Goal: Communication & Community: Answer question/provide support

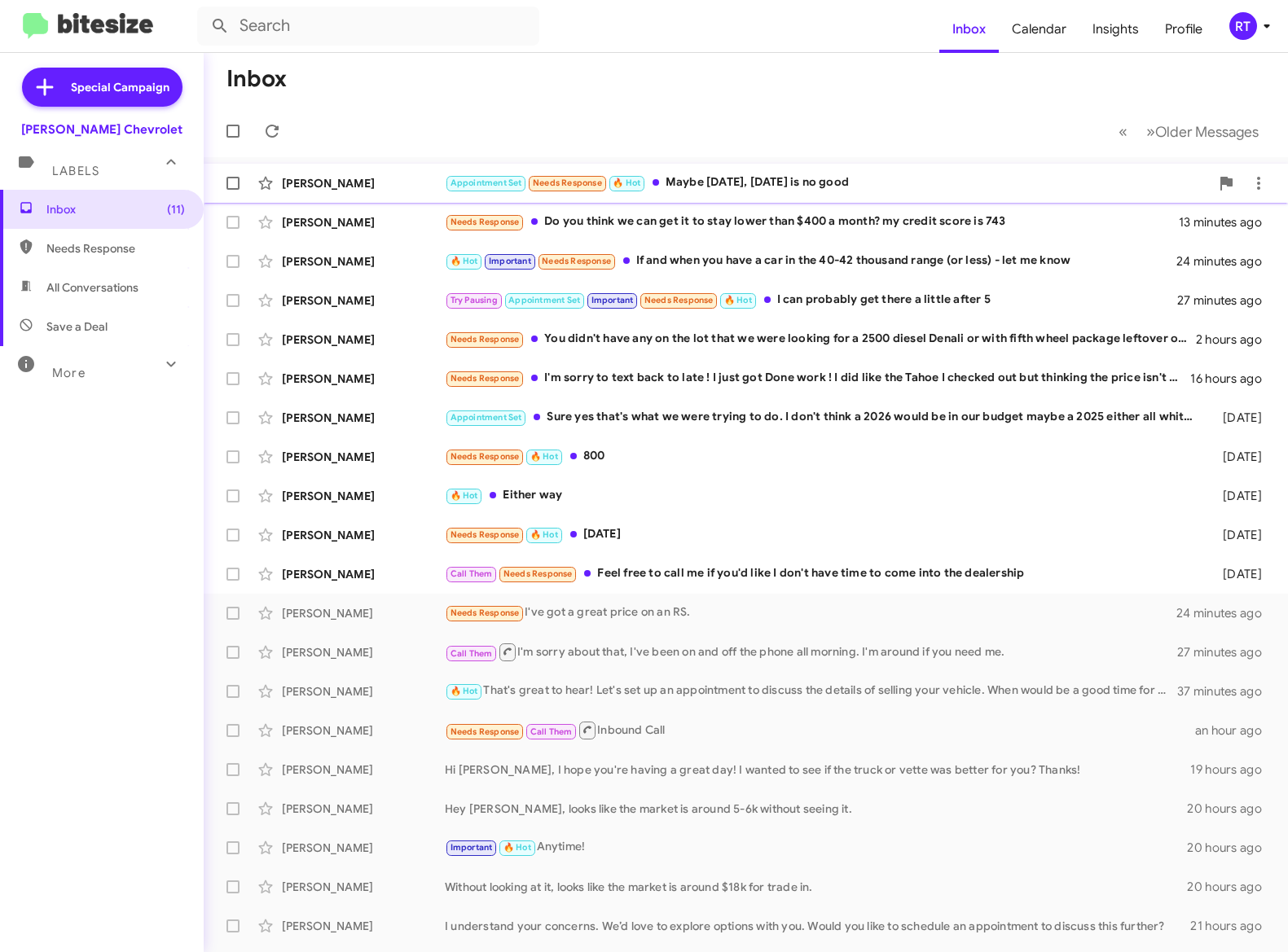
click at [708, 178] on div "Appointment Set Needs Response 🔥 Hot Maybe today, tomorrow is no good" at bounding box center [827, 182] width 765 height 18
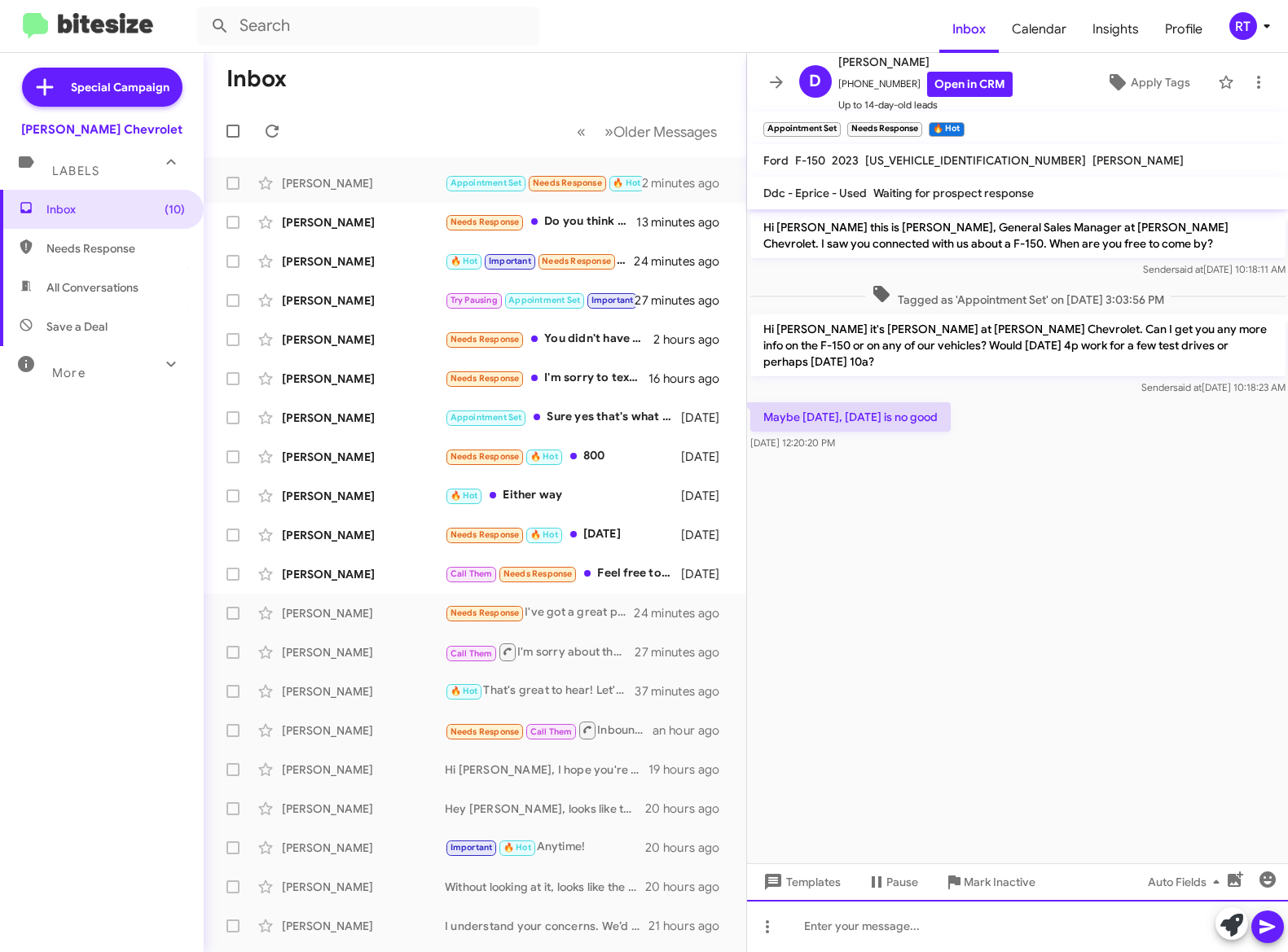
click at [832, 920] on div at bounding box center [1018, 926] width 542 height 52
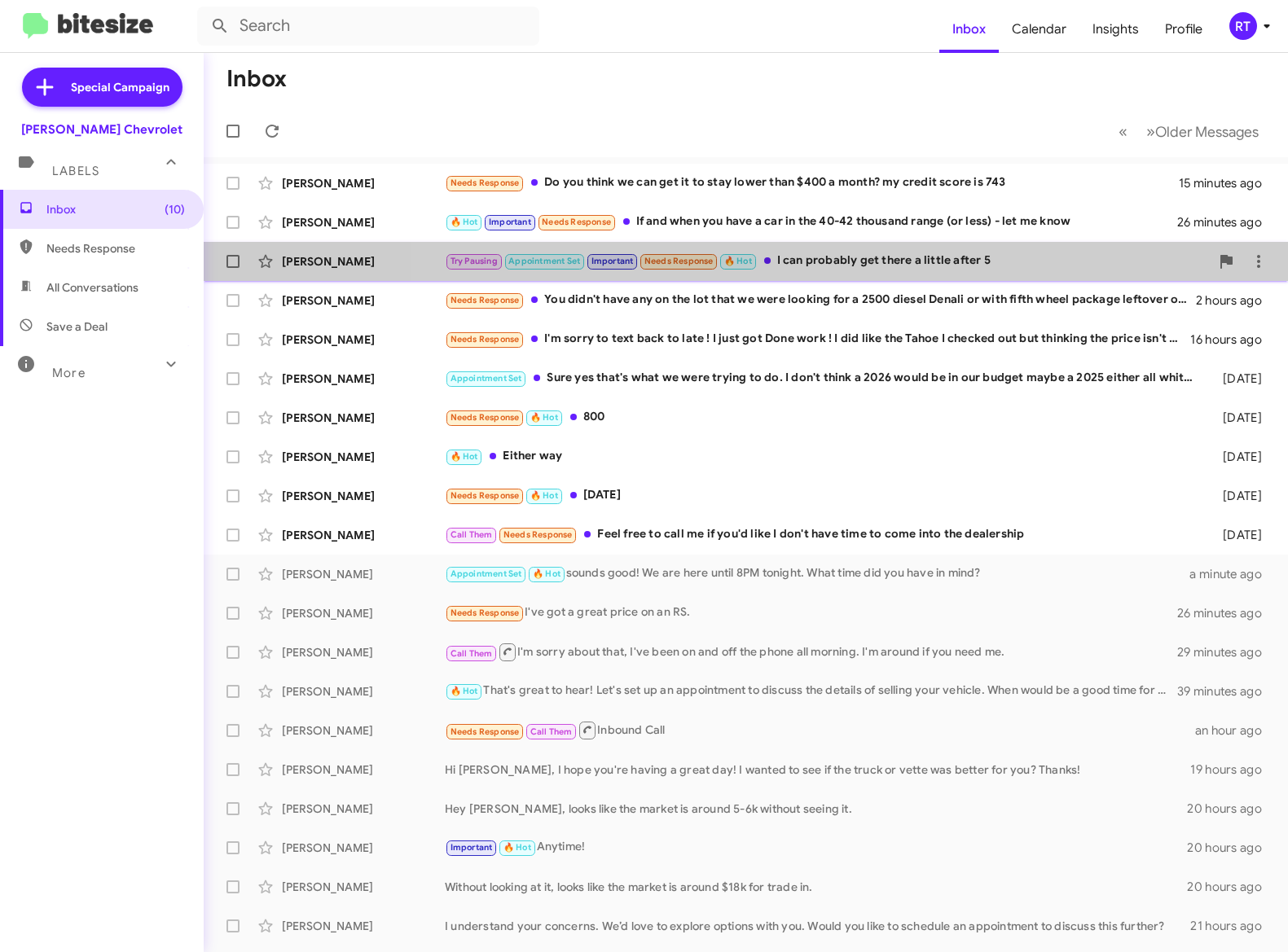
click at [851, 258] on div "Try Pausing Appointment Set Important Needs Response 🔥 Hot I can probably get t…" at bounding box center [827, 260] width 765 height 18
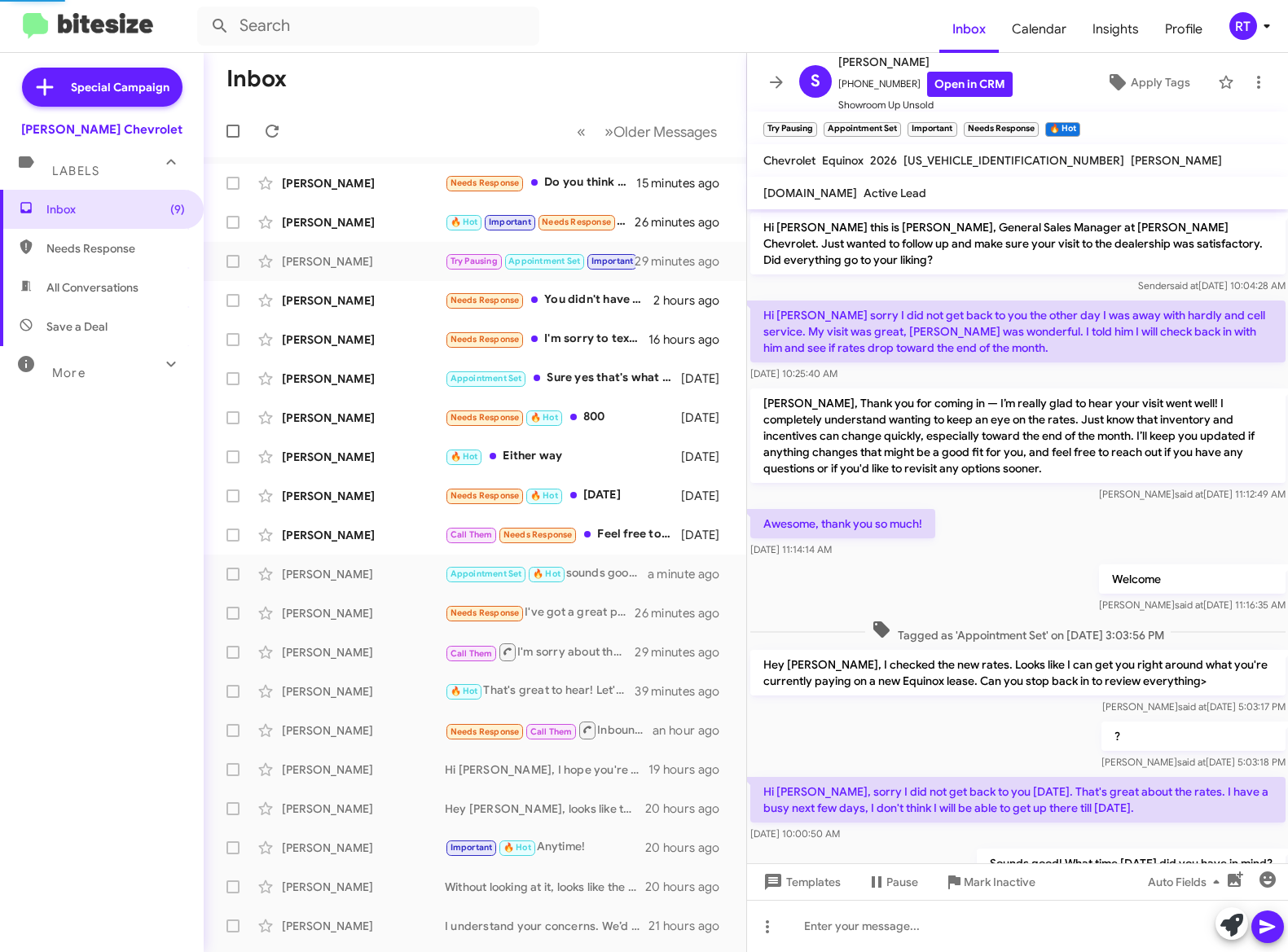
scroll to position [131, 0]
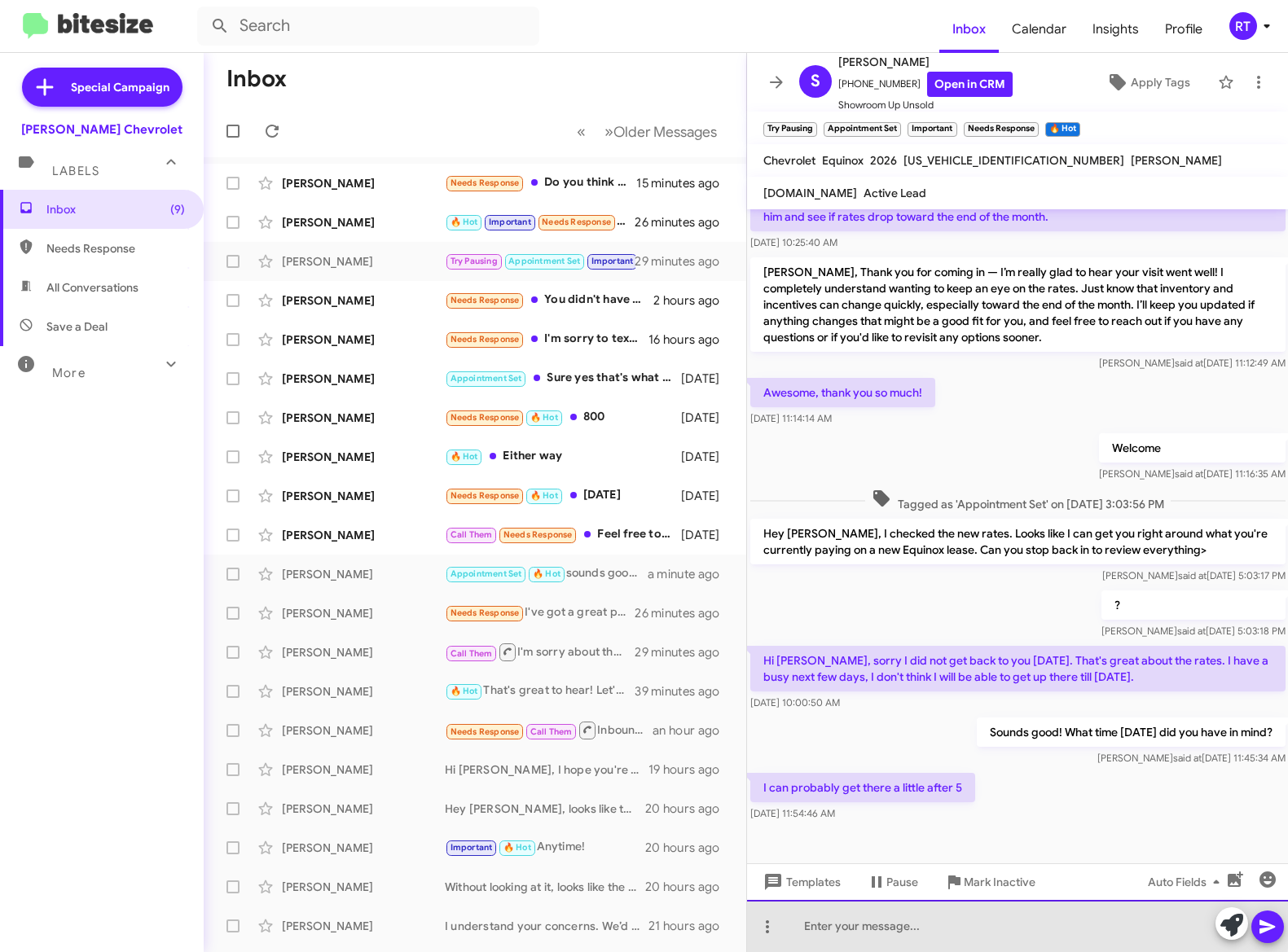
click at [813, 921] on div at bounding box center [1018, 926] width 542 height 52
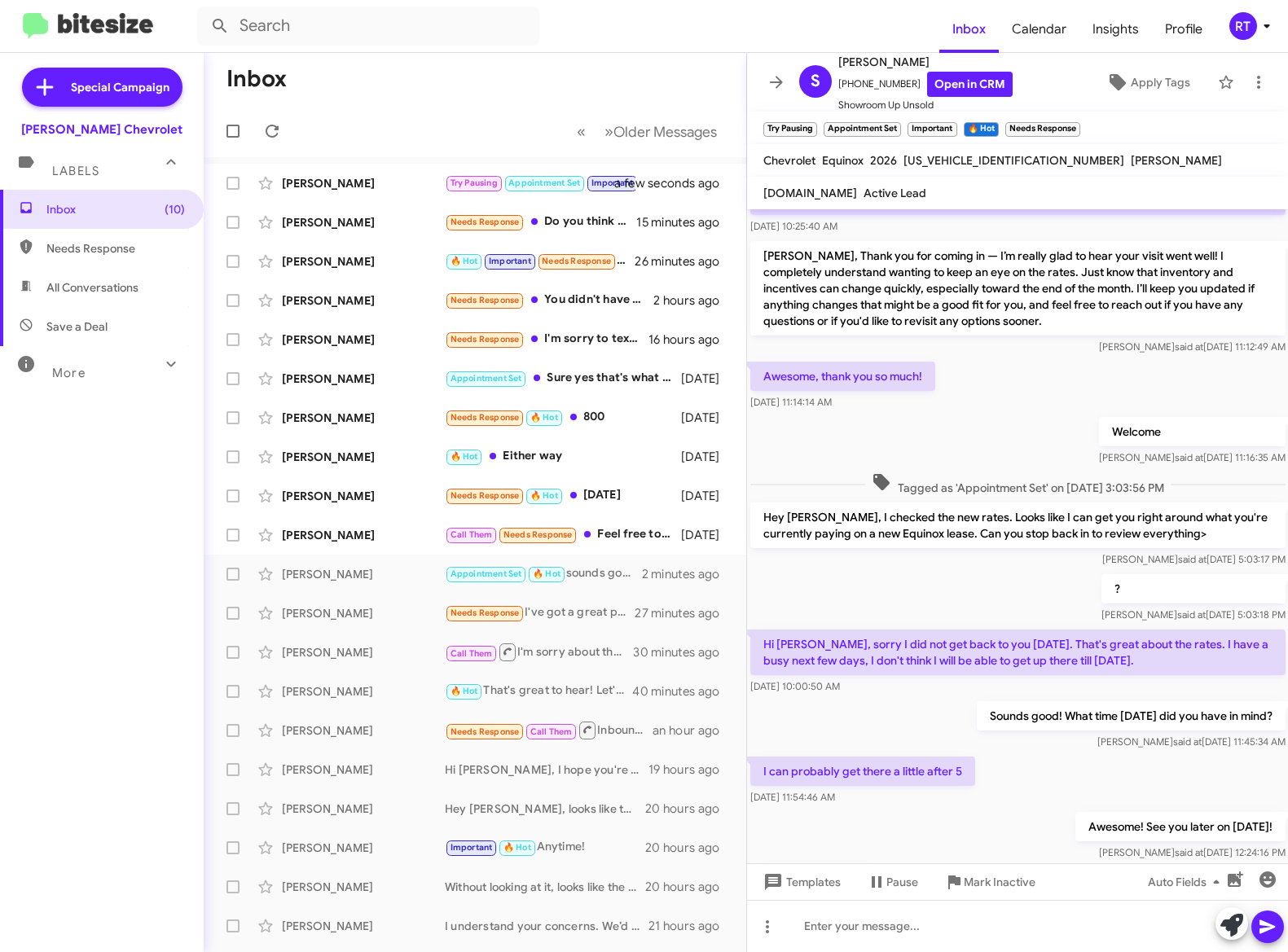
scroll to position [287, 0]
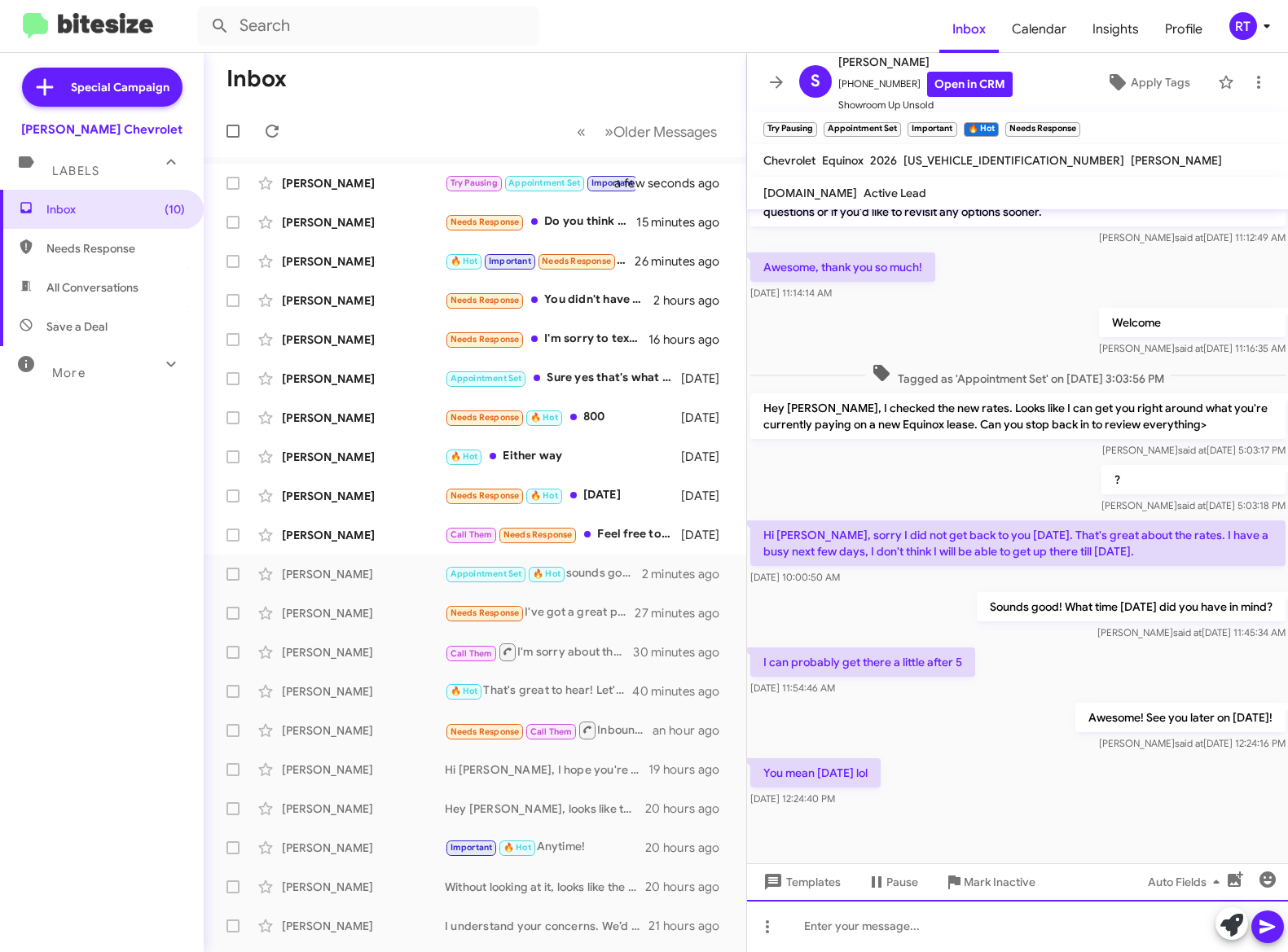
click at [840, 927] on div at bounding box center [1018, 926] width 542 height 52
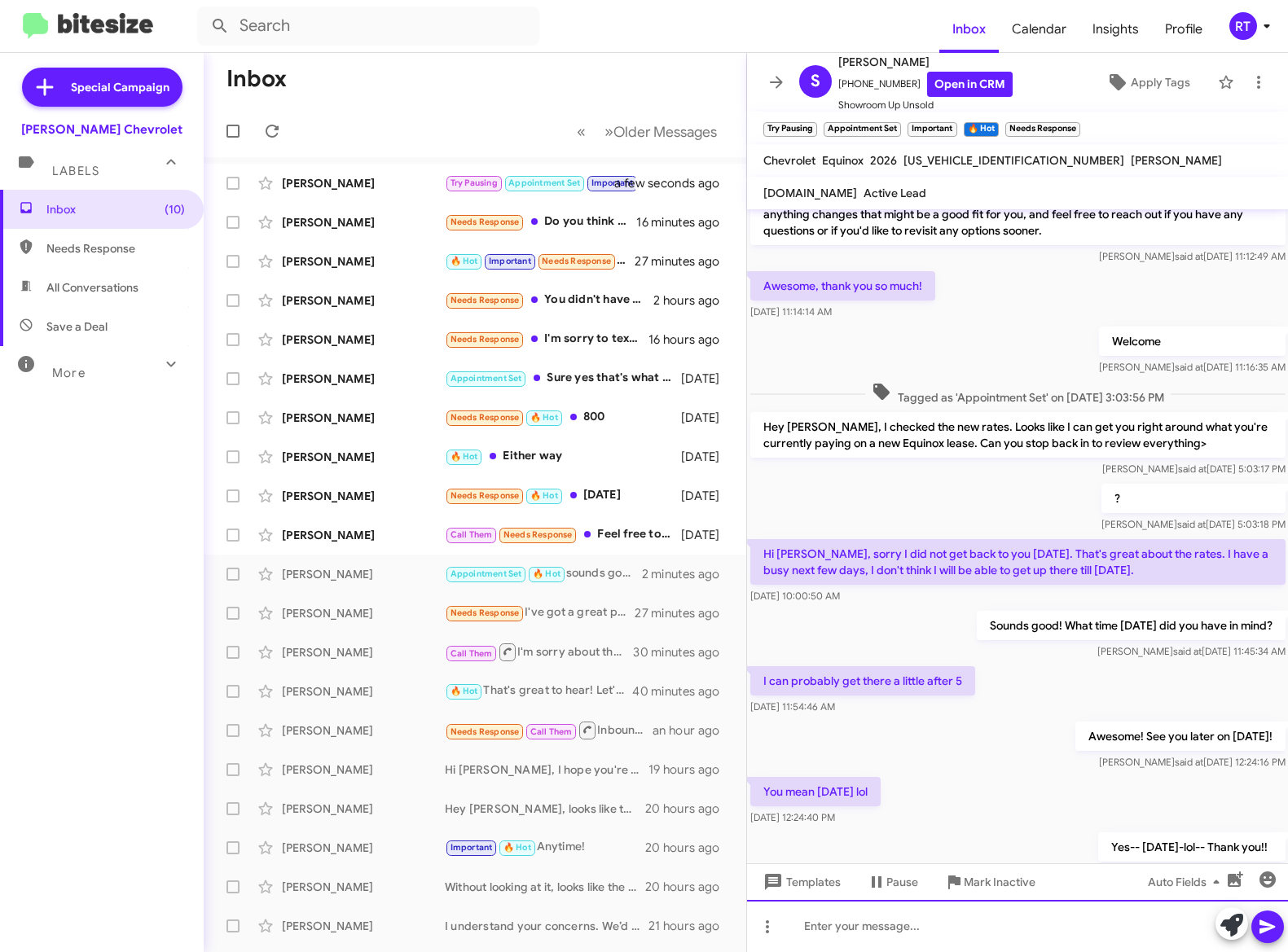
scroll to position [350, 0]
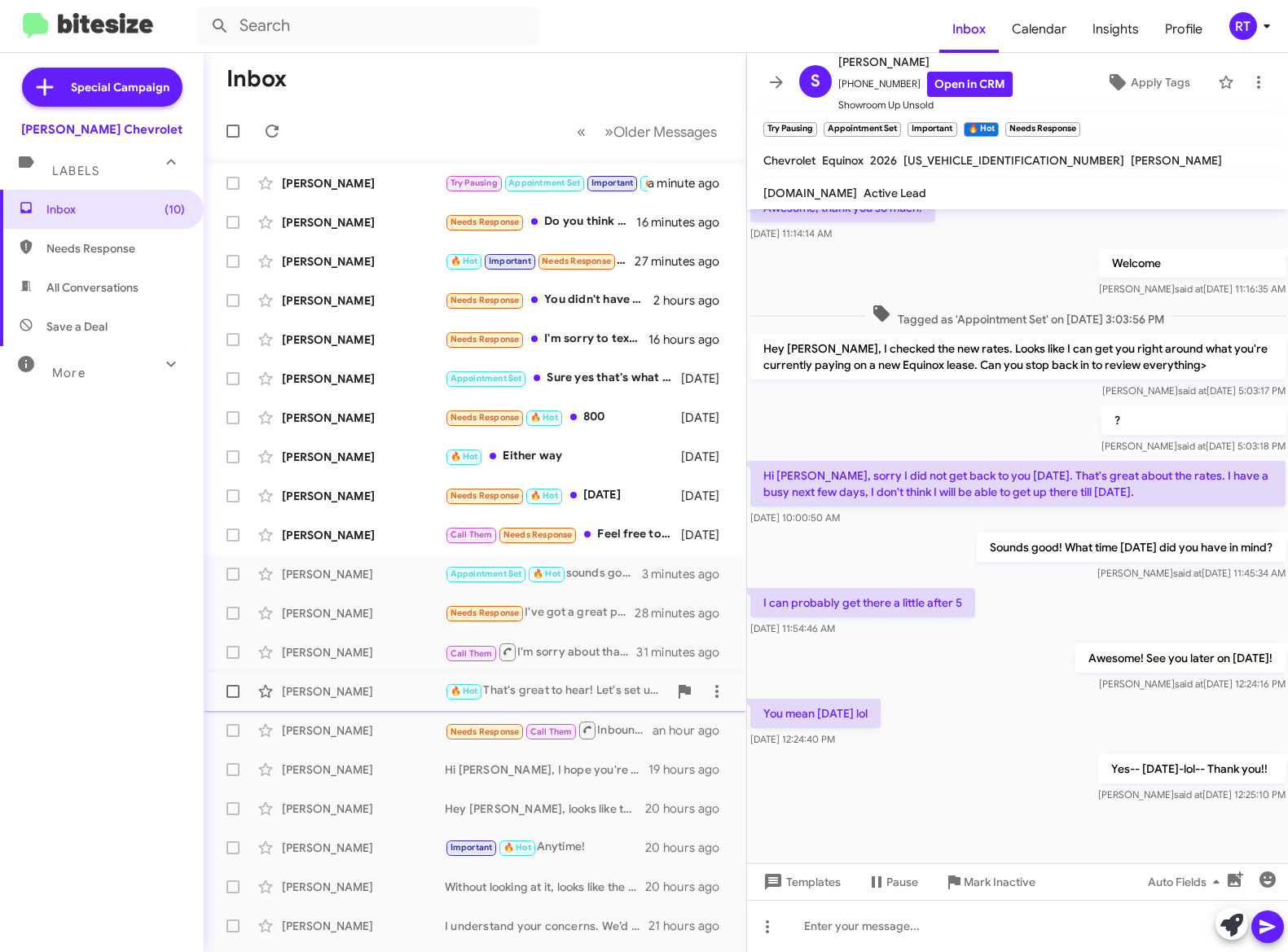
click at [308, 687] on div "[PERSON_NAME]" at bounding box center [363, 691] width 163 height 17
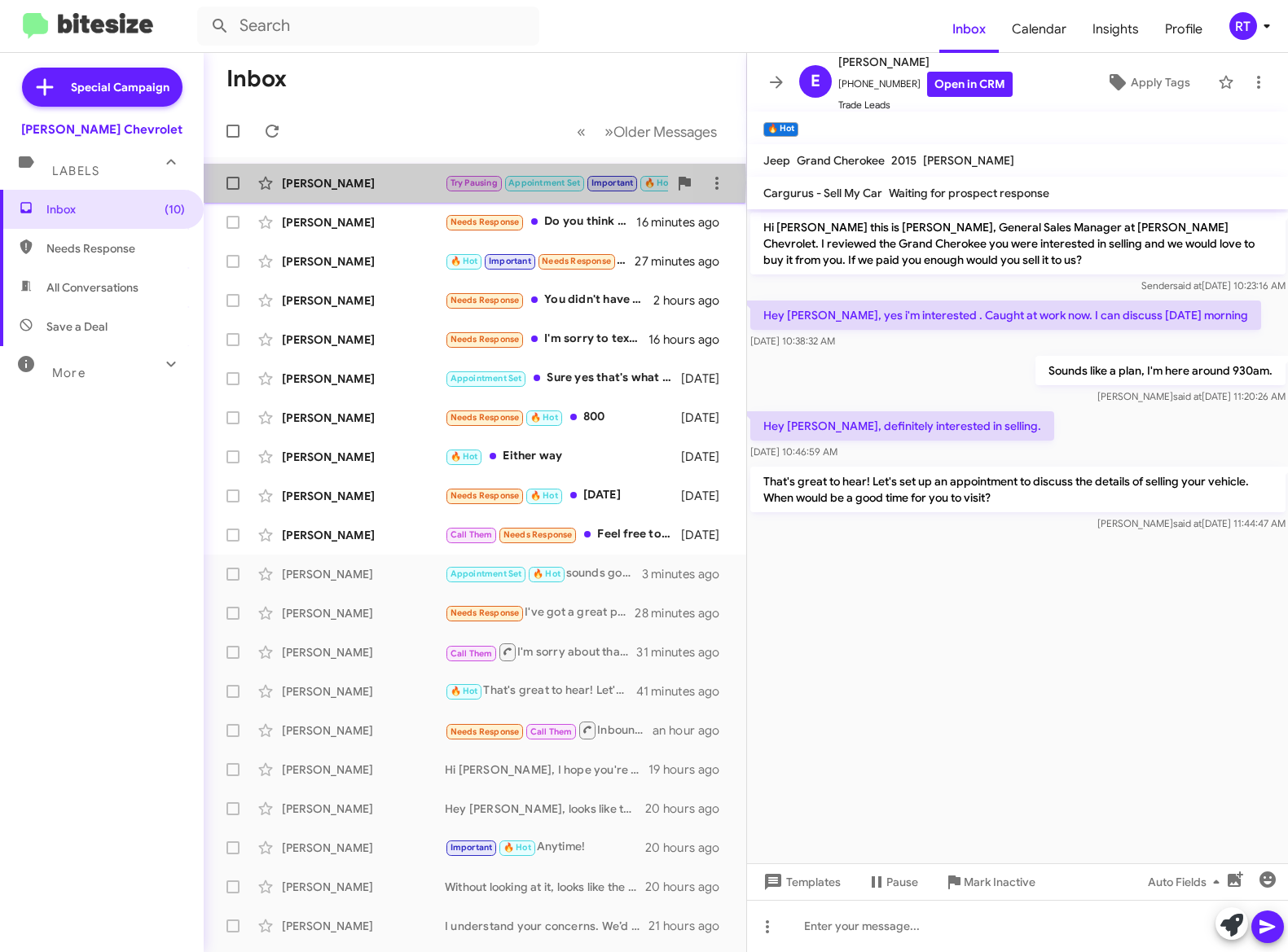
click at [305, 183] on div "[PERSON_NAME]" at bounding box center [363, 183] width 163 height 17
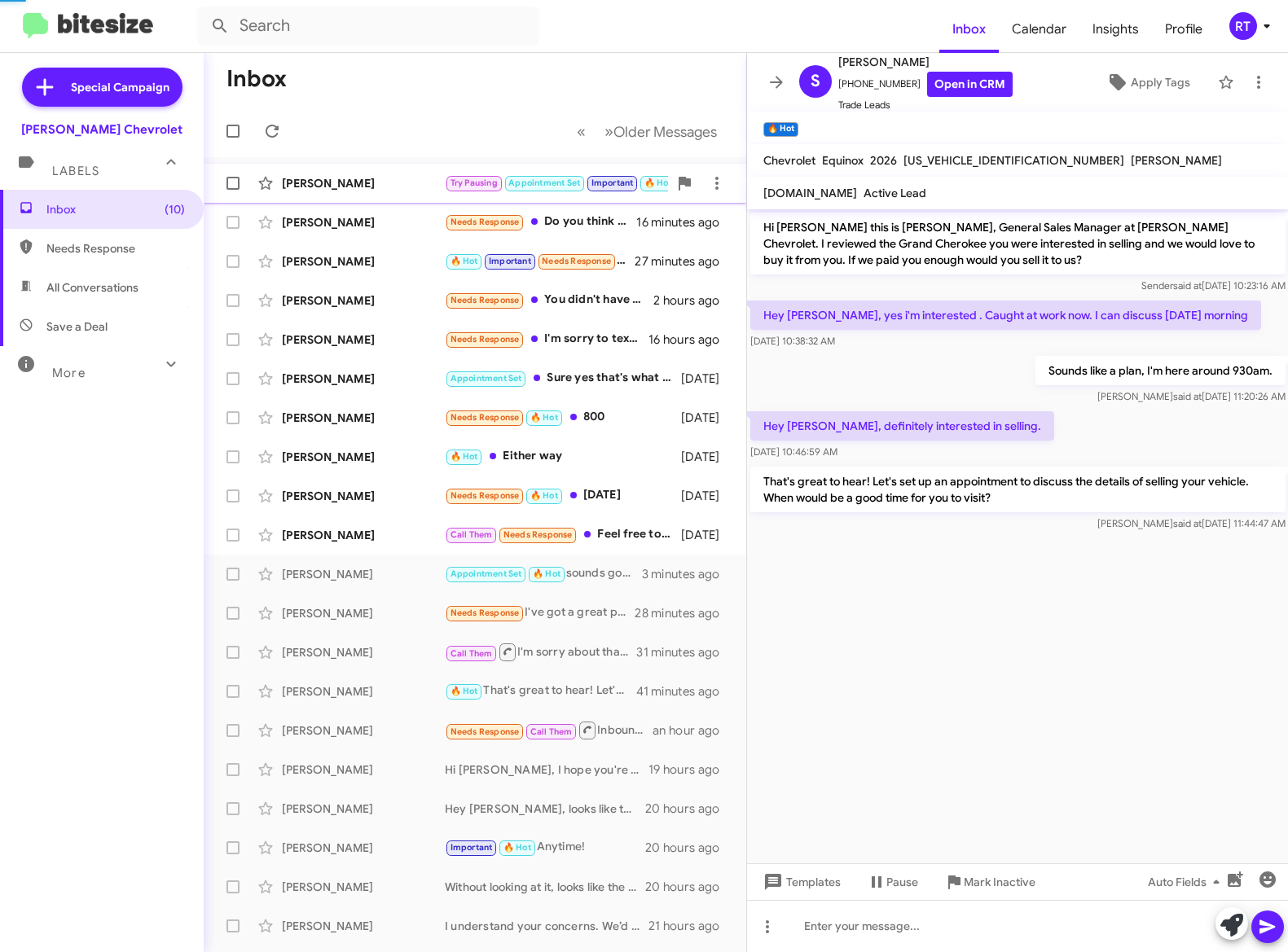
scroll to position [350, 0]
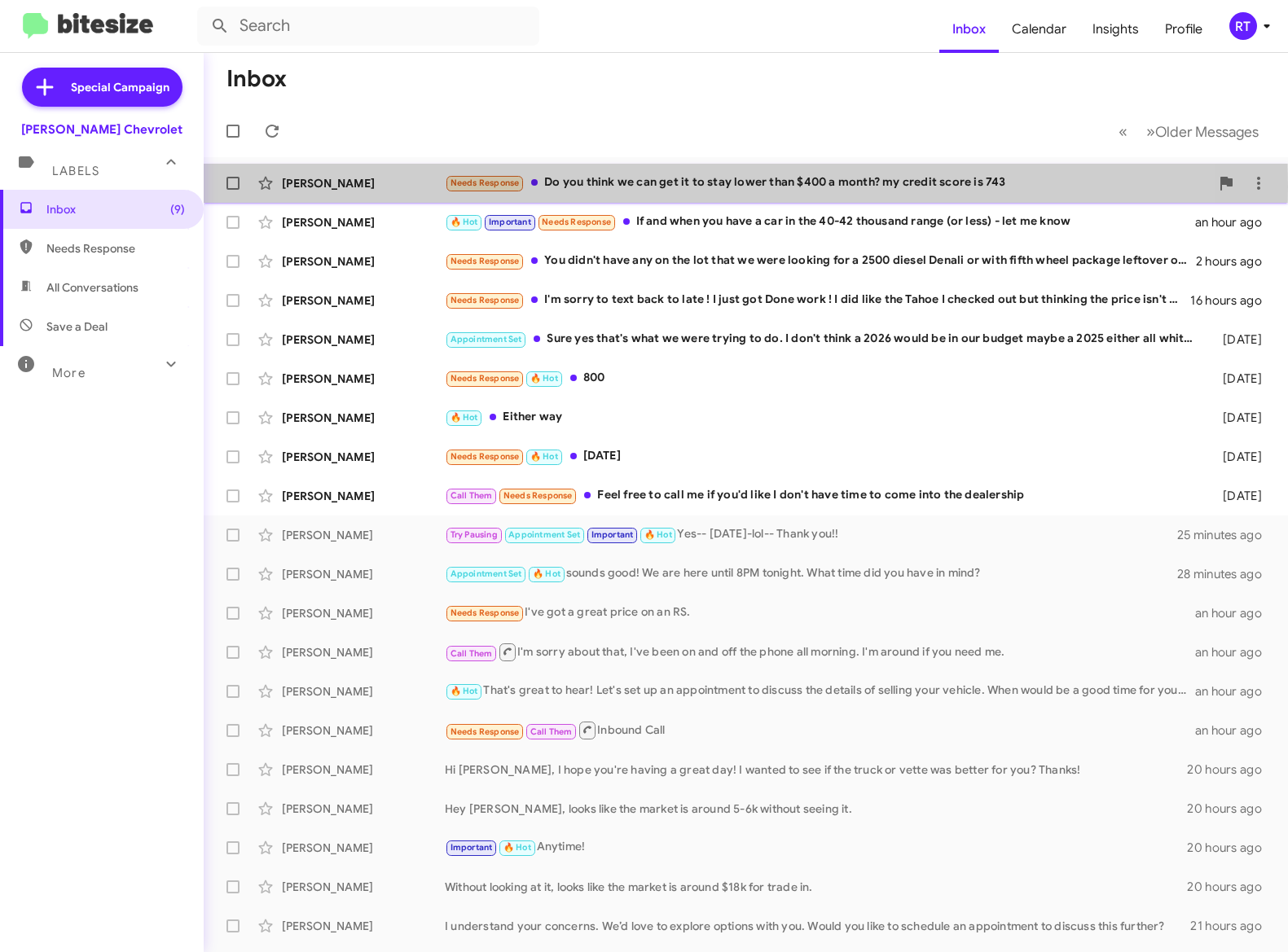
click at [320, 186] on div "[PERSON_NAME]" at bounding box center [363, 183] width 163 height 17
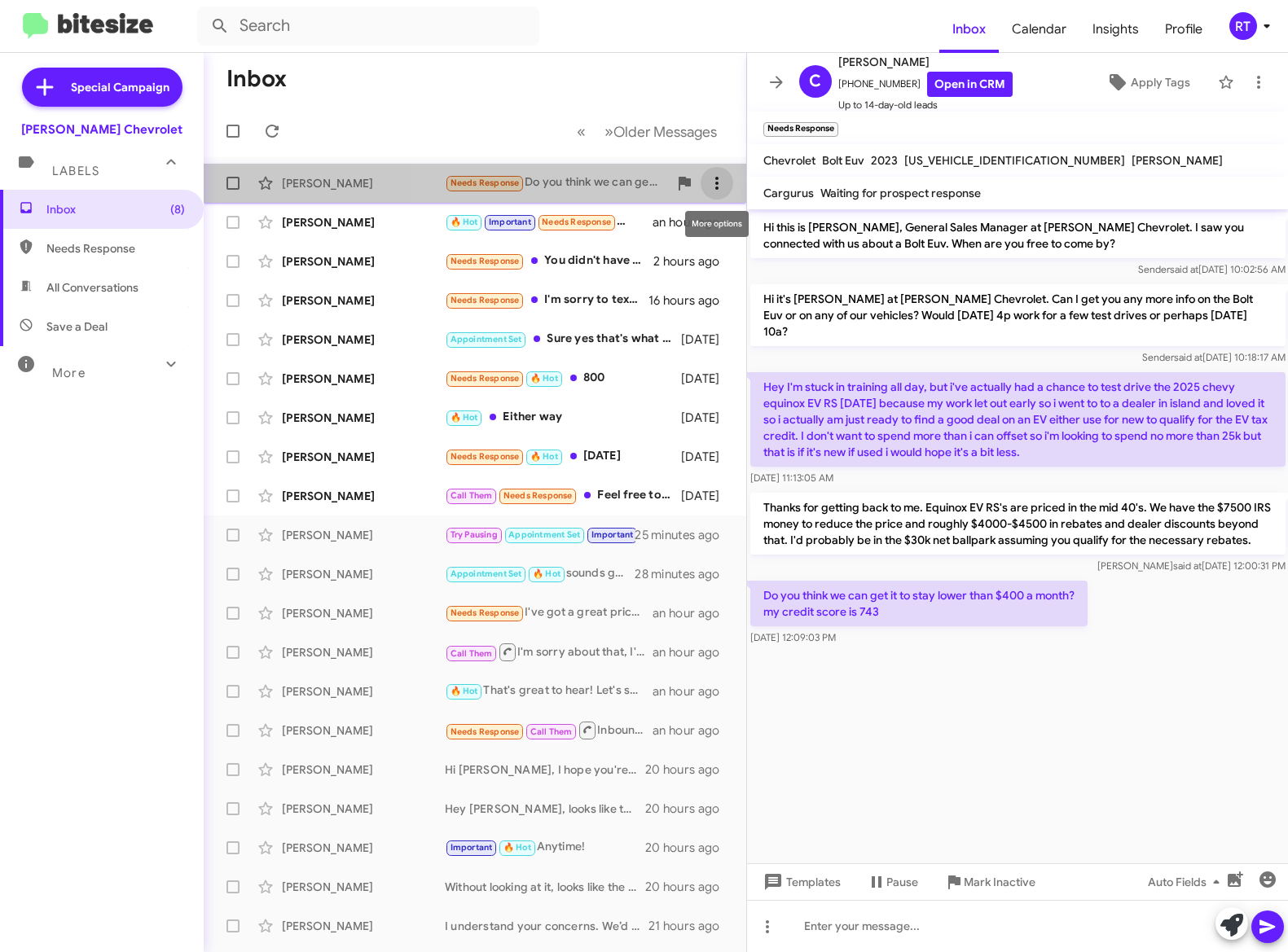
click at [716, 179] on icon at bounding box center [717, 183] width 4 height 13
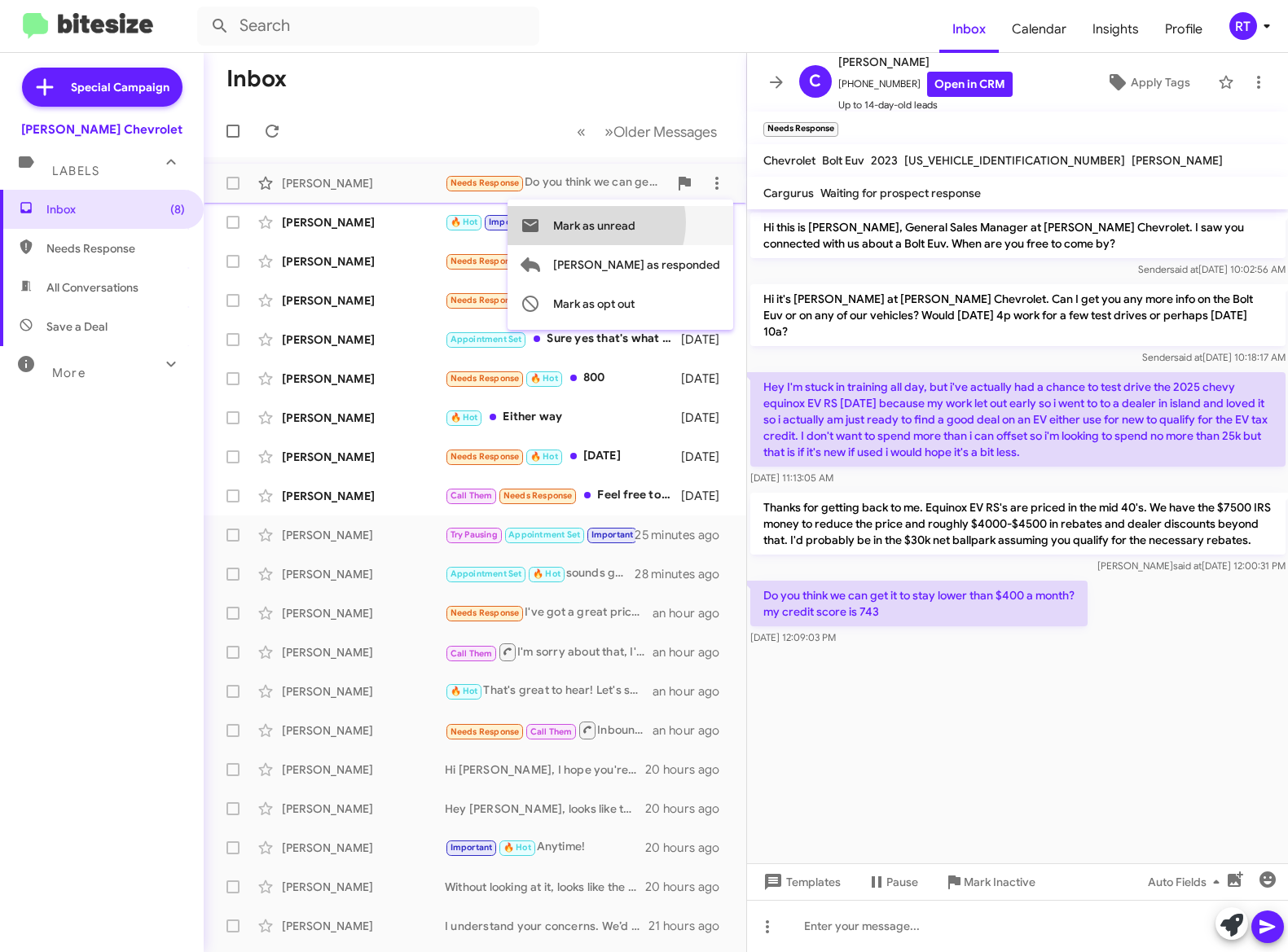
click at [636, 222] on span "Mark as unread" at bounding box center [594, 225] width 83 height 39
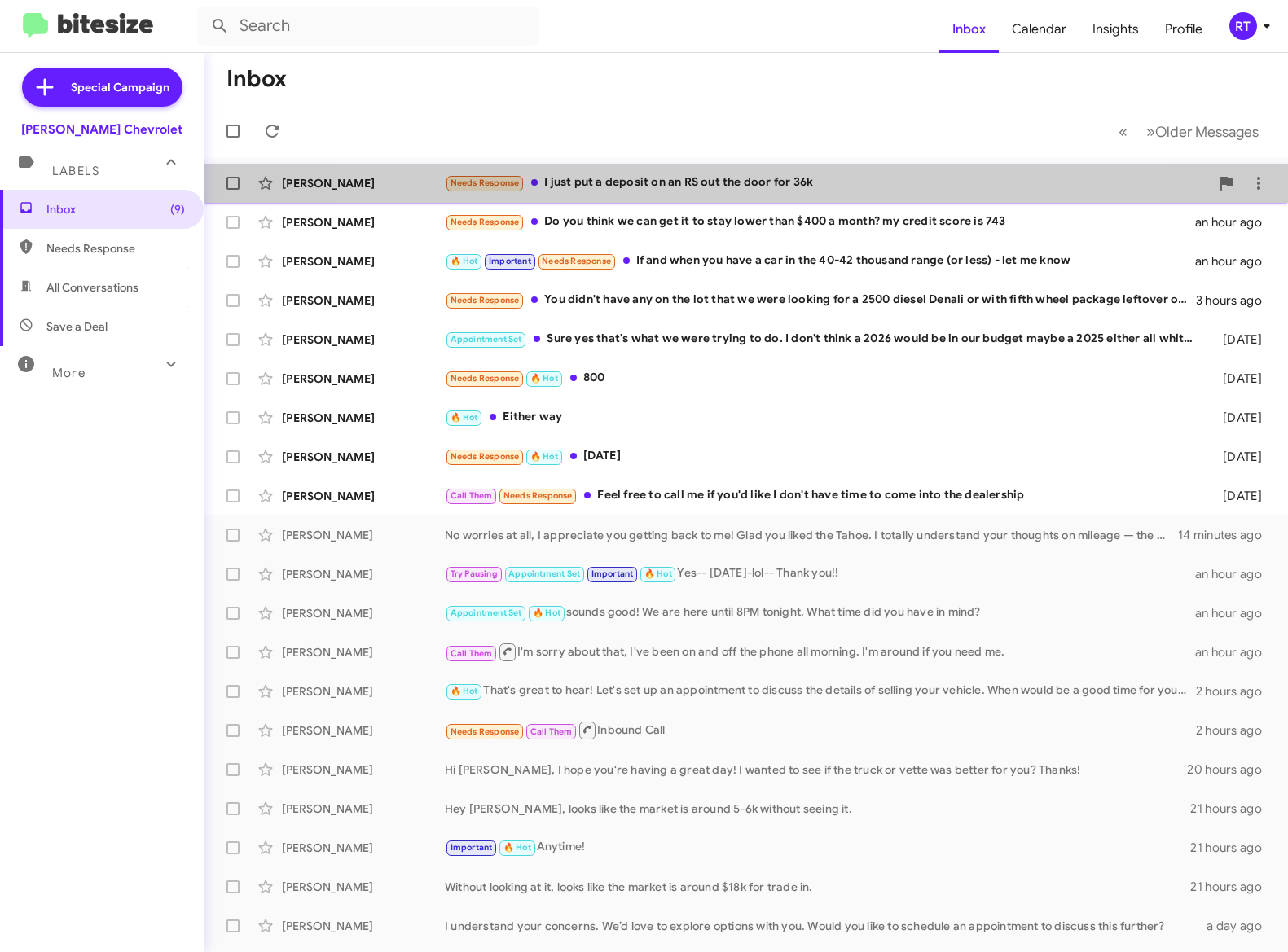
click at [708, 185] on div "Needs Response I just put a deposit on an RS out the door for 36k" at bounding box center [827, 182] width 765 height 18
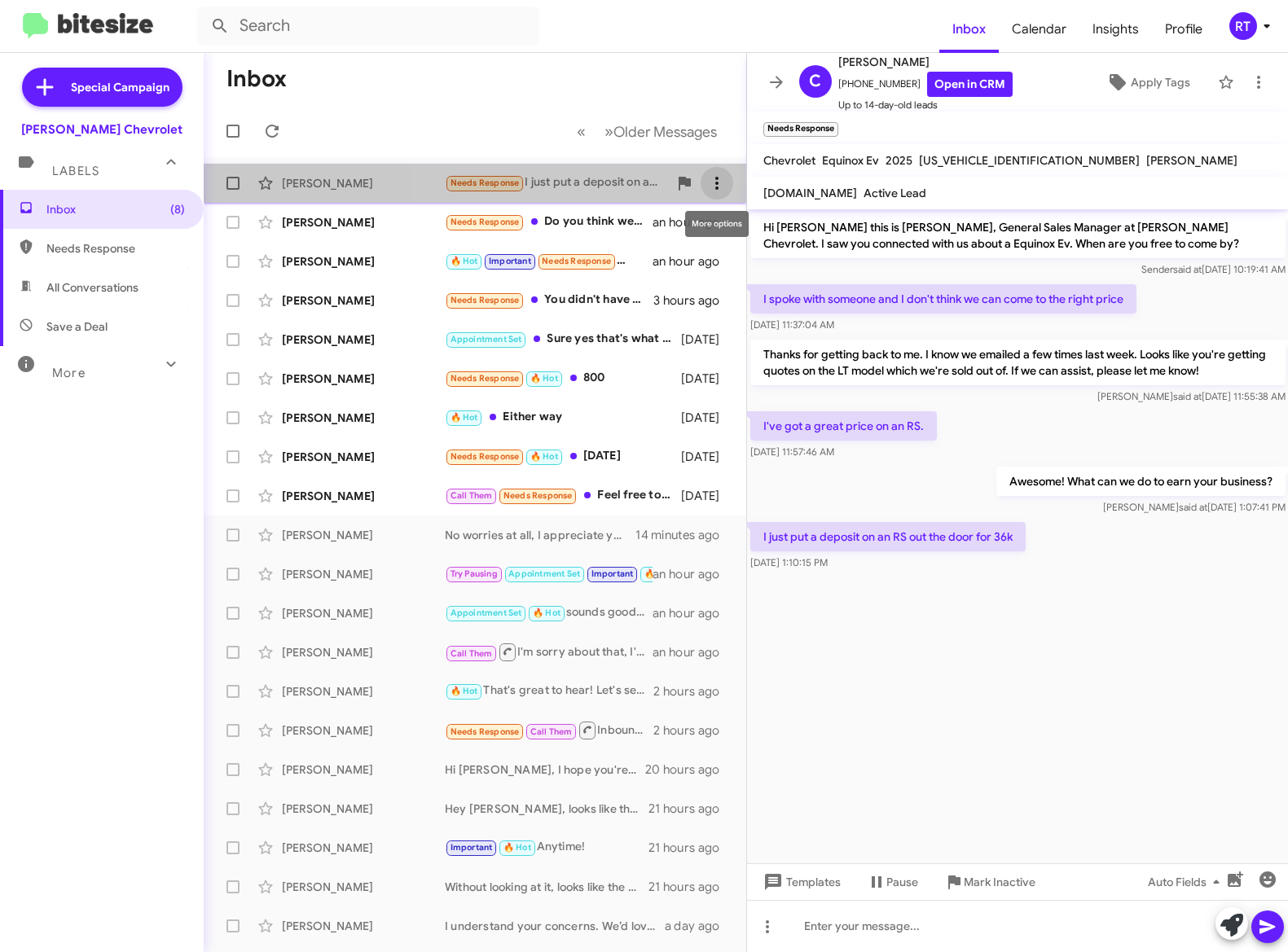
click at [721, 180] on icon at bounding box center [717, 183] width 19 height 19
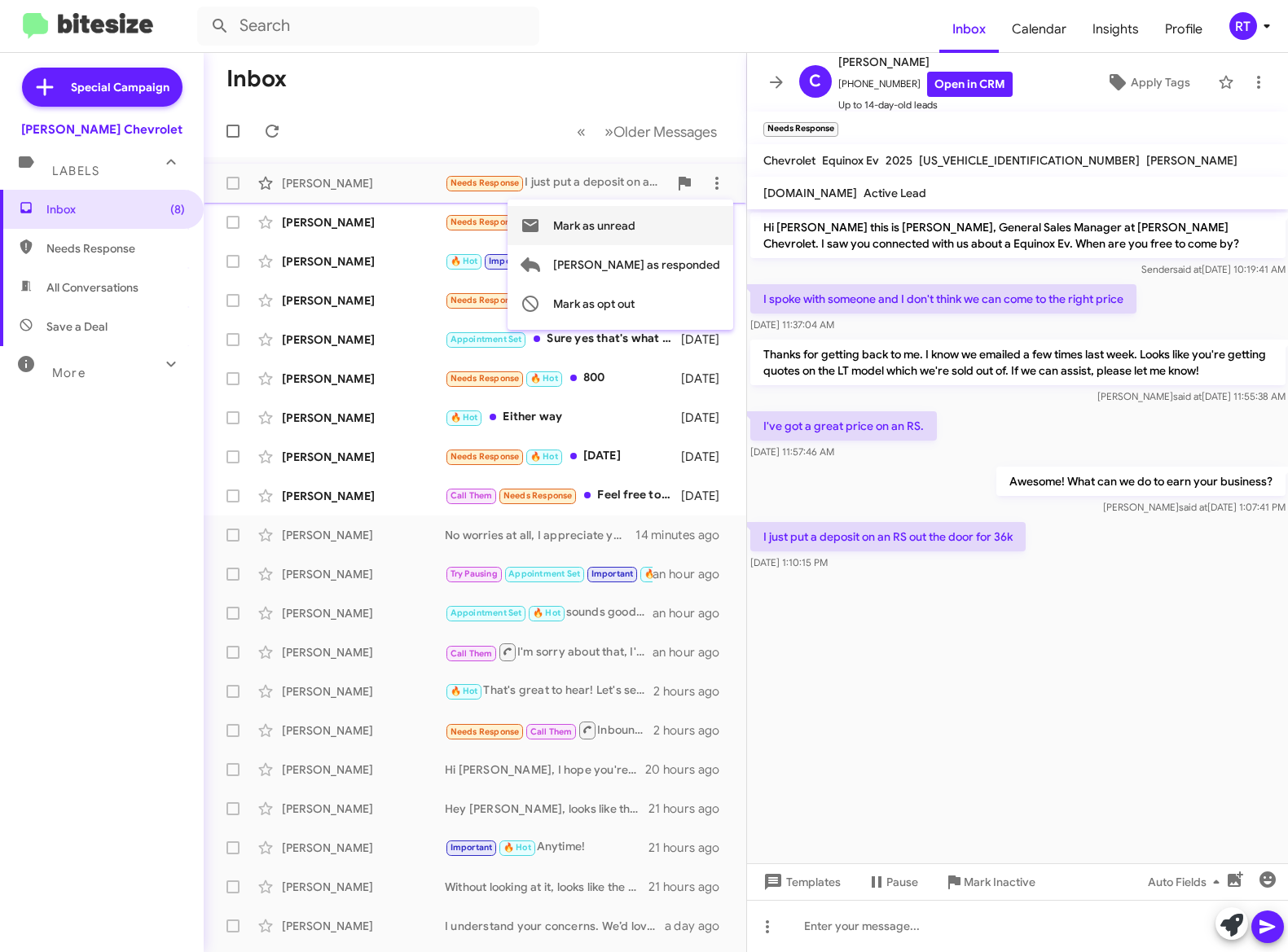
click at [636, 228] on span "Mark as unread" at bounding box center [594, 225] width 83 height 39
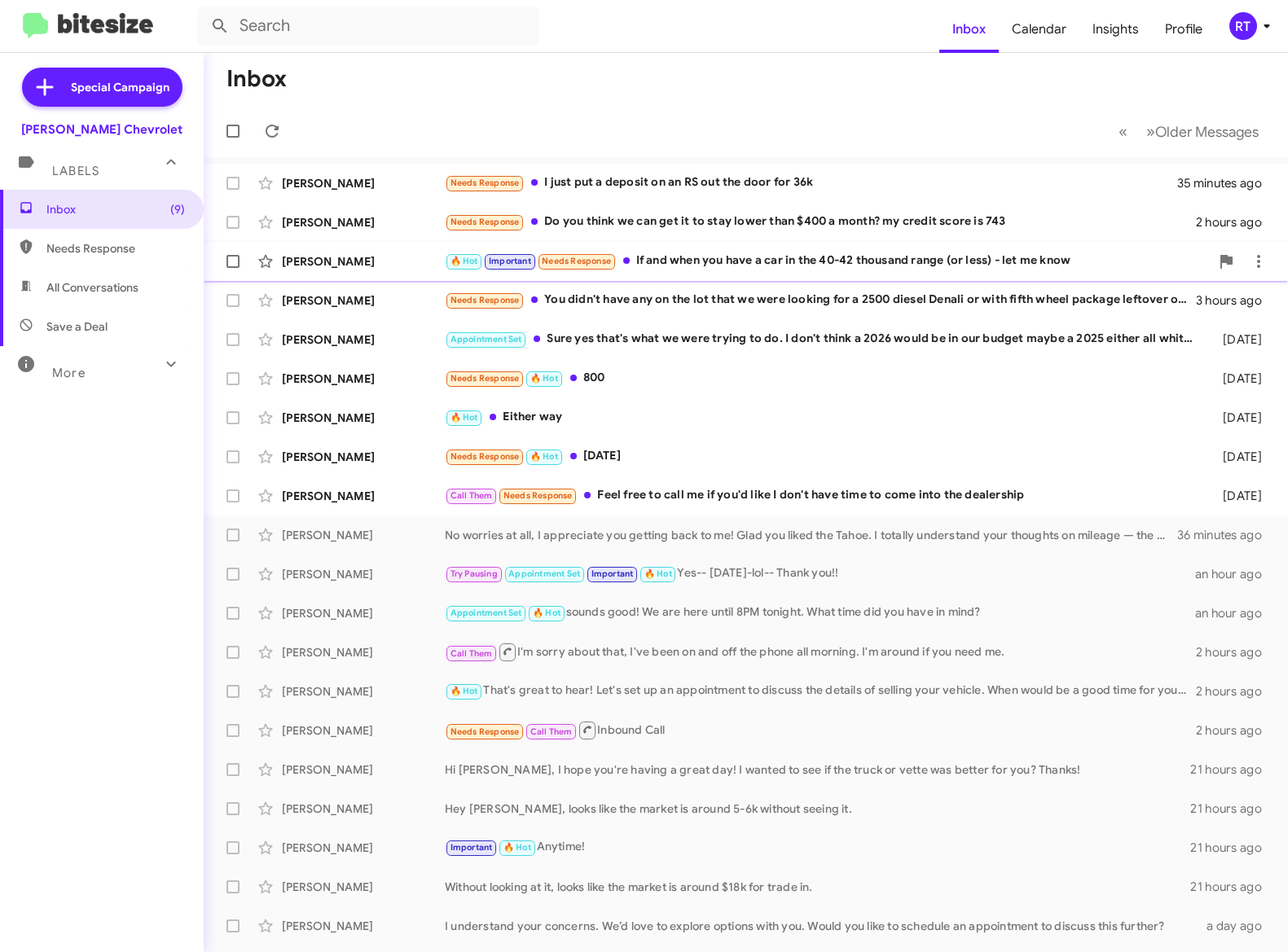
click at [329, 259] on div "[PERSON_NAME]" at bounding box center [363, 261] width 163 height 17
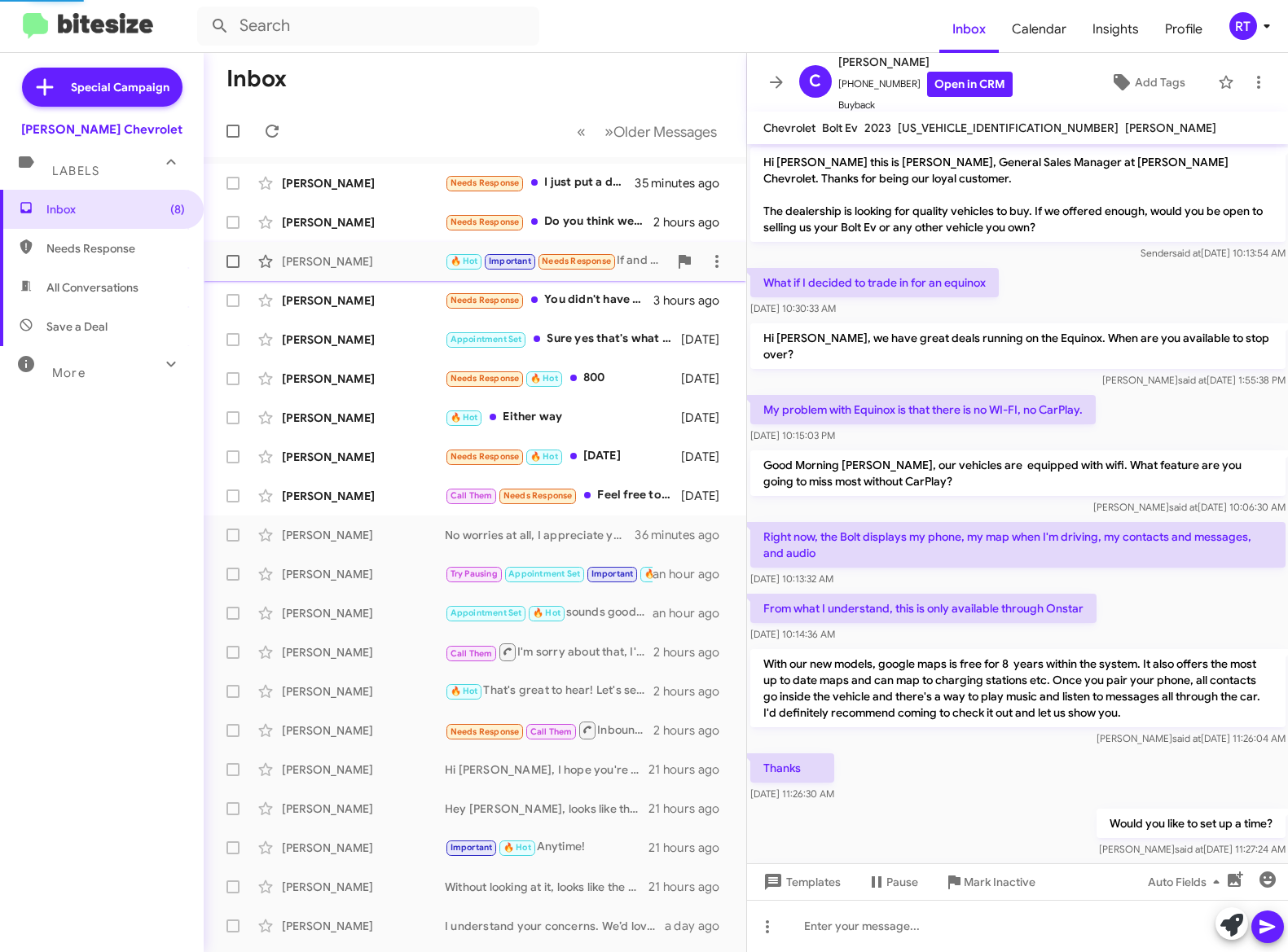
scroll to position [483, 0]
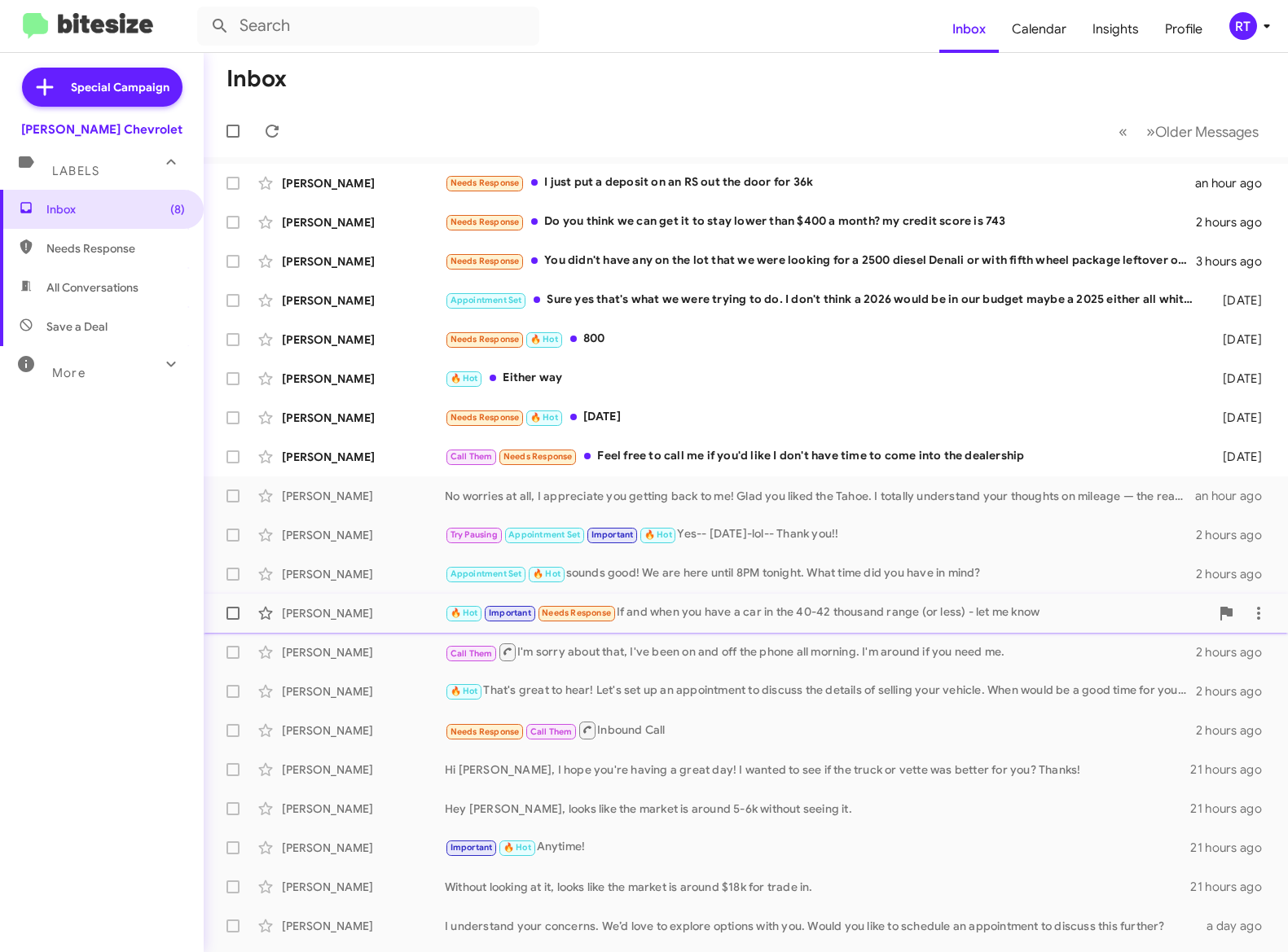
click at [682, 621] on div "🔥 Hot Important Needs Response If and when you have a car in the 40-42 thousand…" at bounding box center [827, 613] width 765 height 18
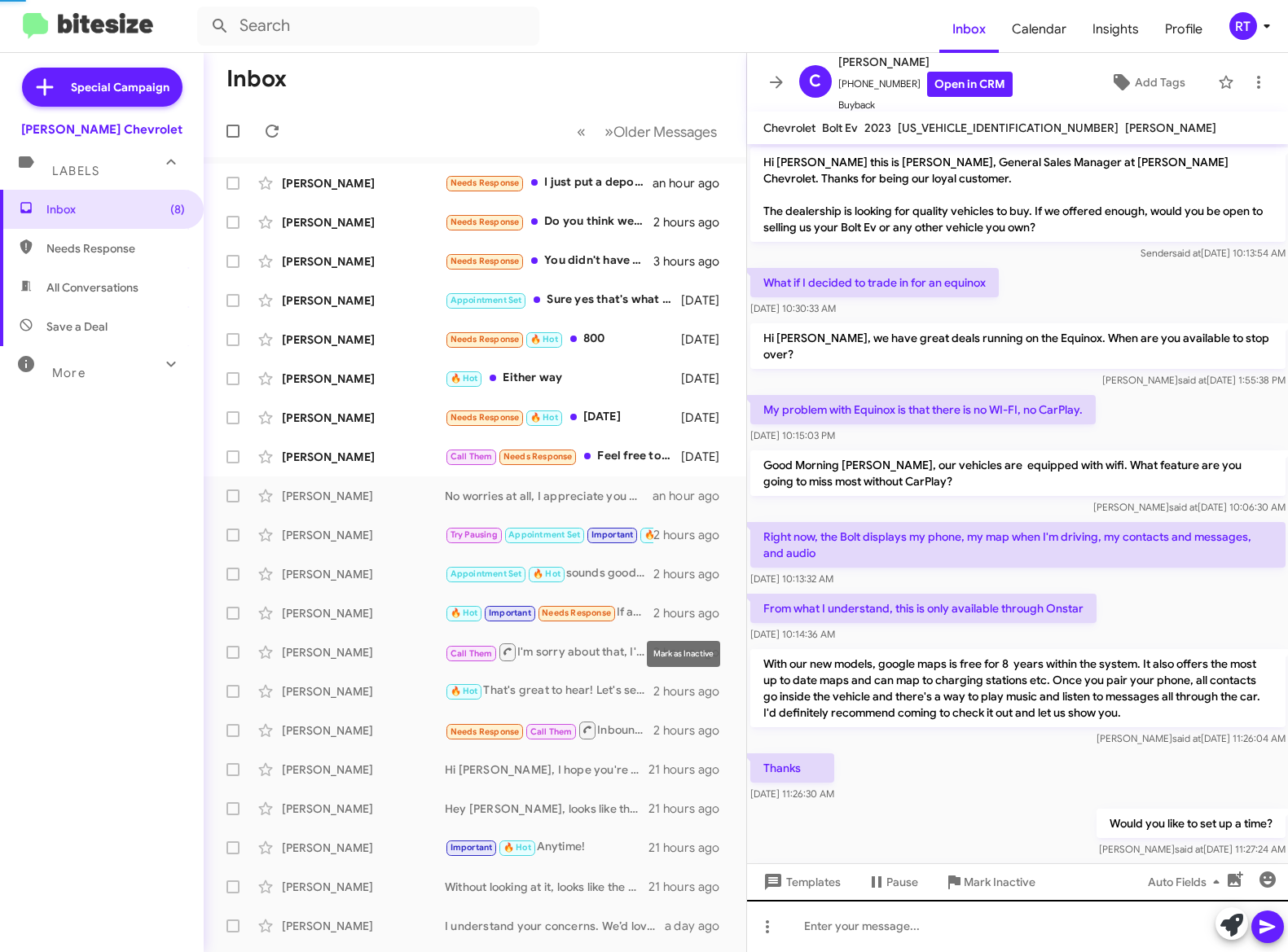
scroll to position [483, 0]
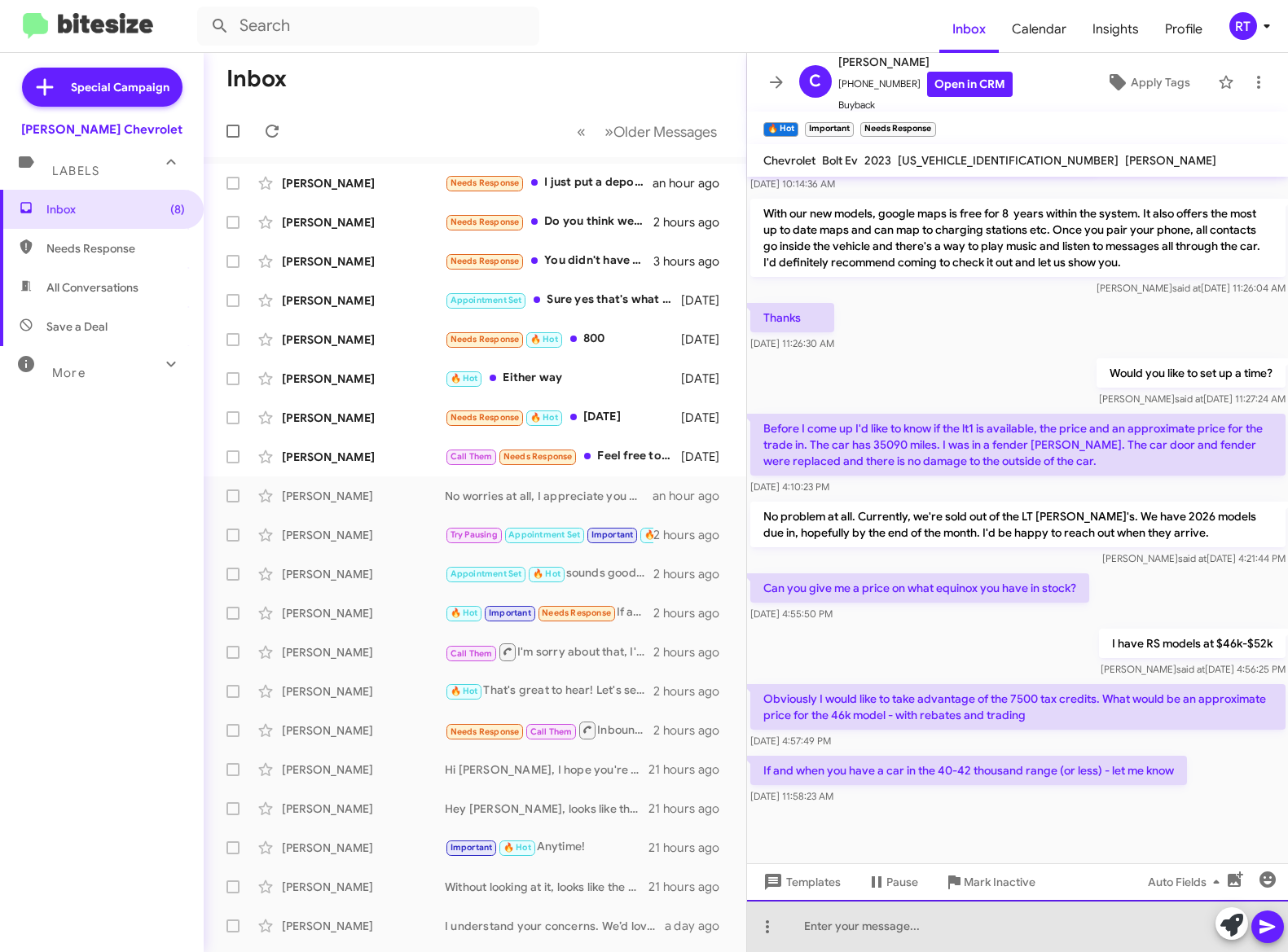
click at [804, 927] on div at bounding box center [1018, 926] width 542 height 52
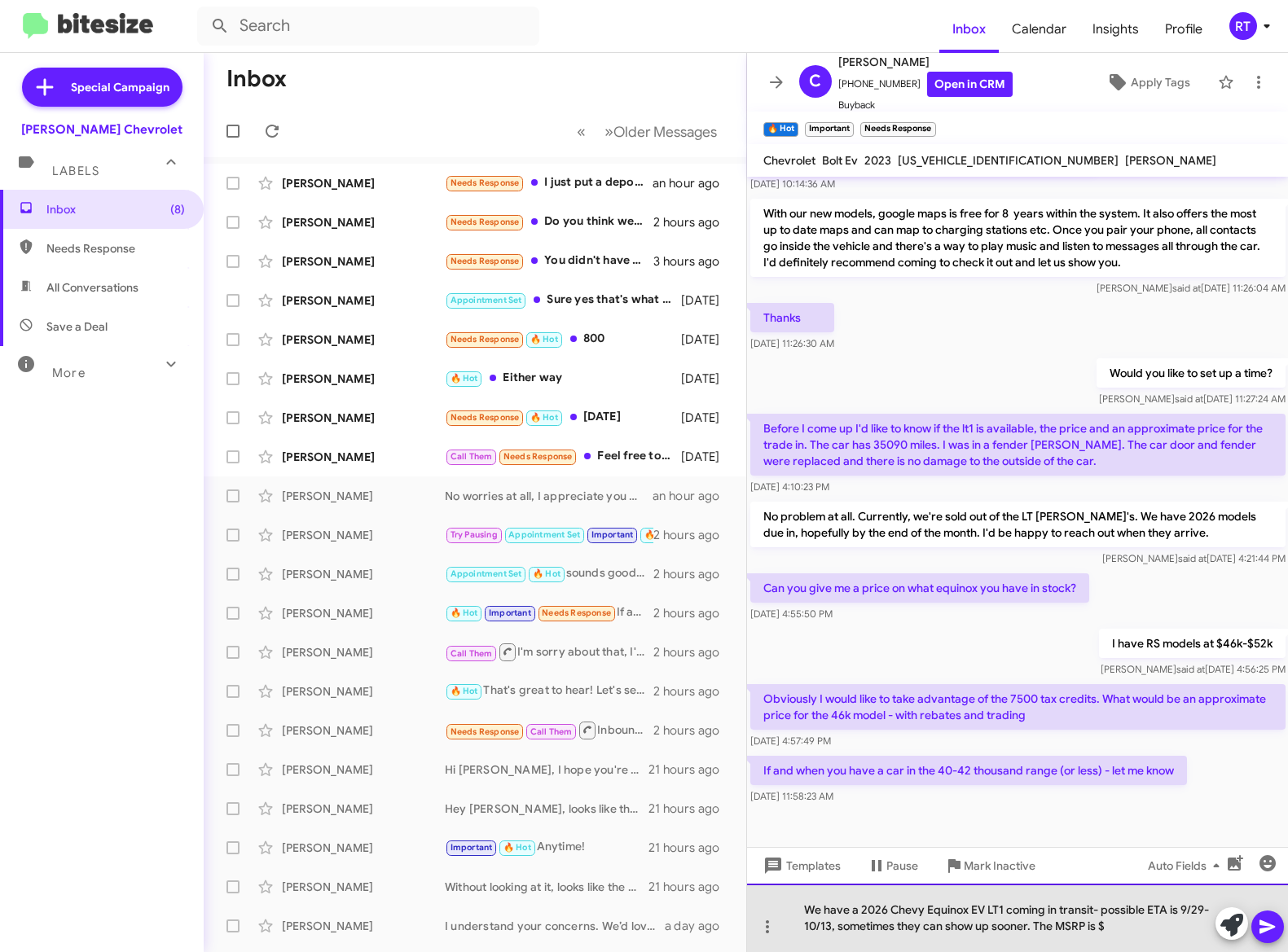
click at [1124, 926] on div "We have a 2026 Chevy Equinox EV LT1 coming in transit- possible ETA is 9/29-10/…" at bounding box center [1018, 918] width 542 height 69
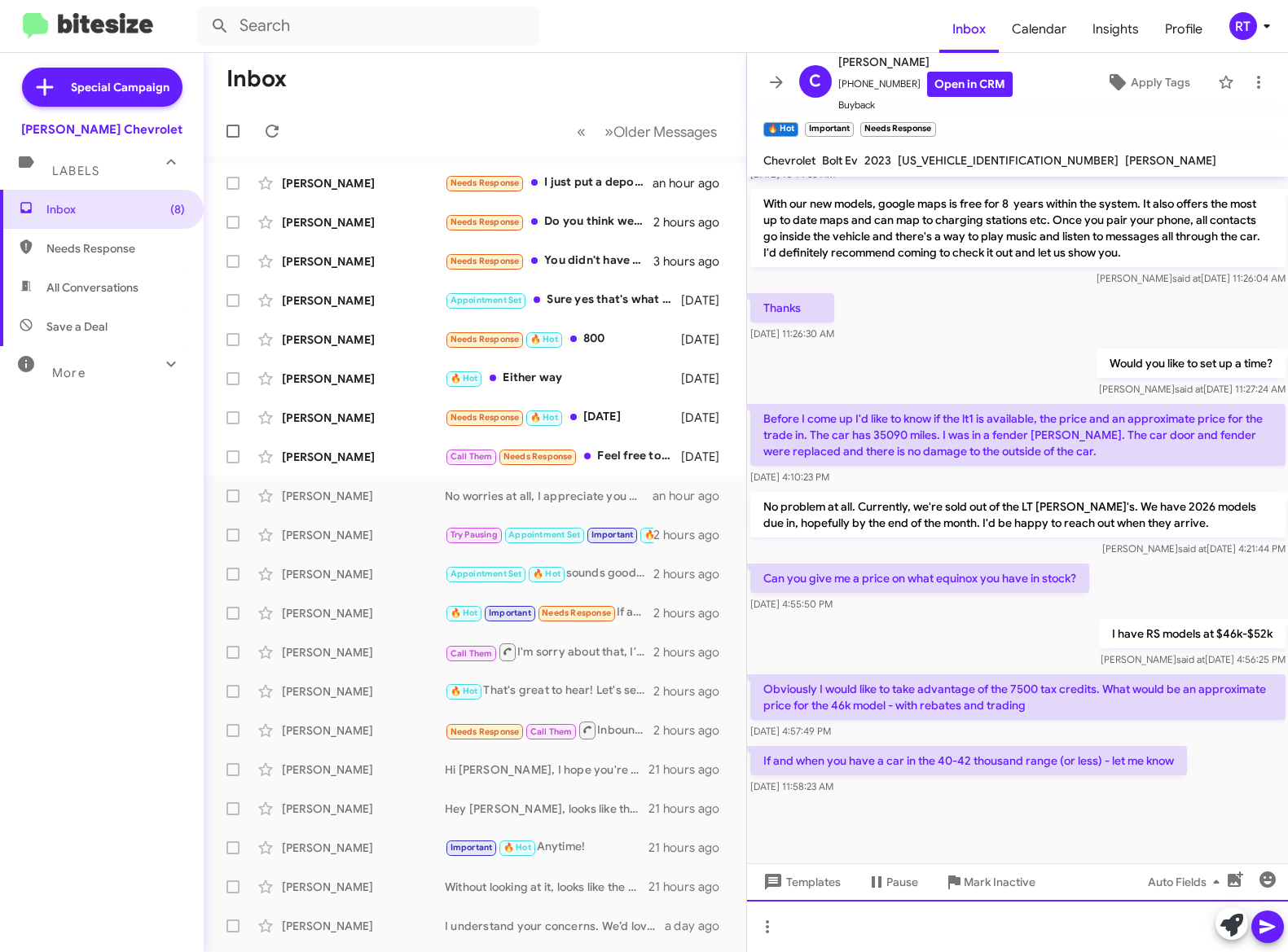
scroll to position [516, 0]
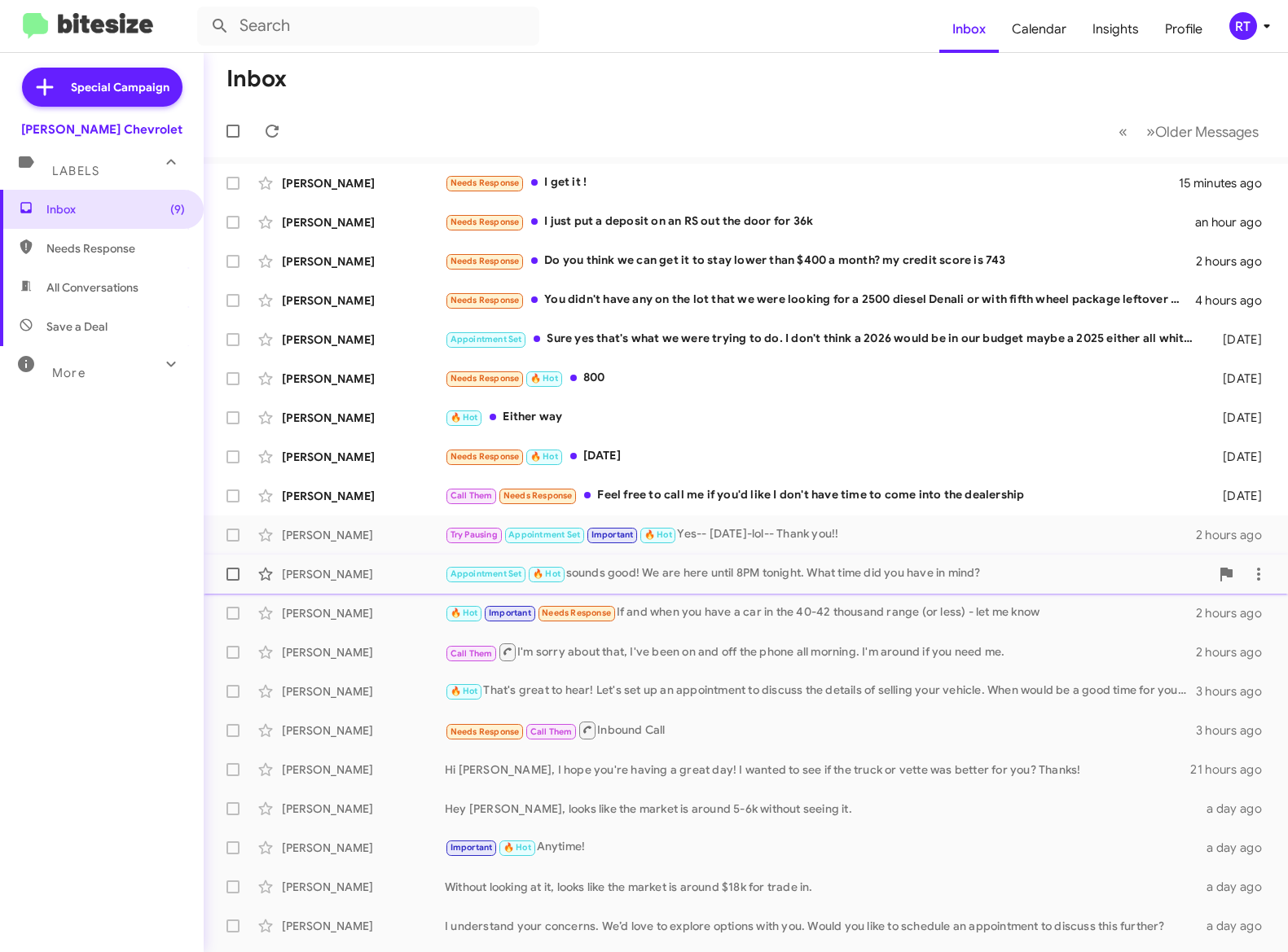
click at [341, 570] on div "[PERSON_NAME]" at bounding box center [363, 574] width 163 height 17
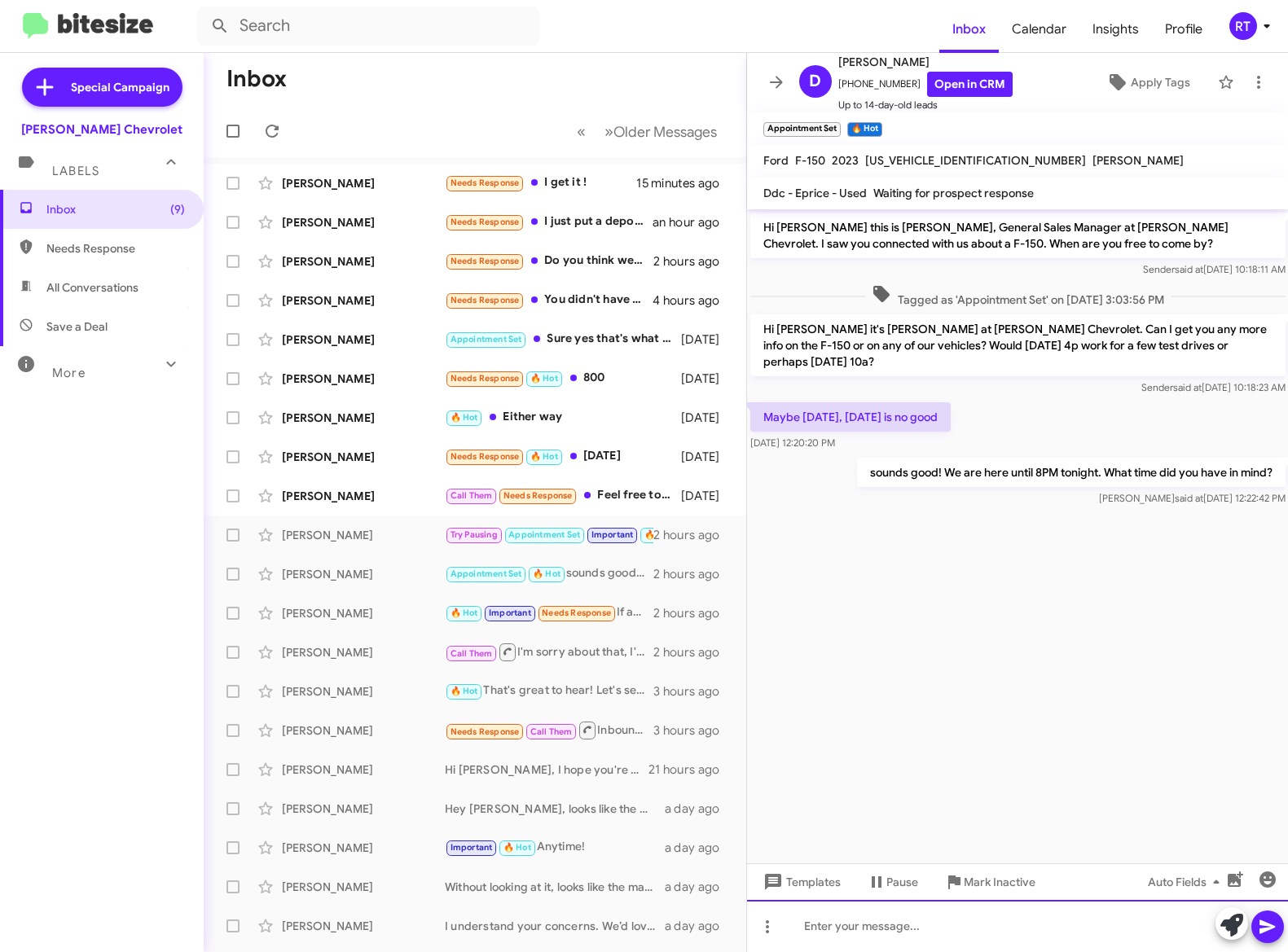
click at [804, 924] on div at bounding box center [1018, 926] width 542 height 52
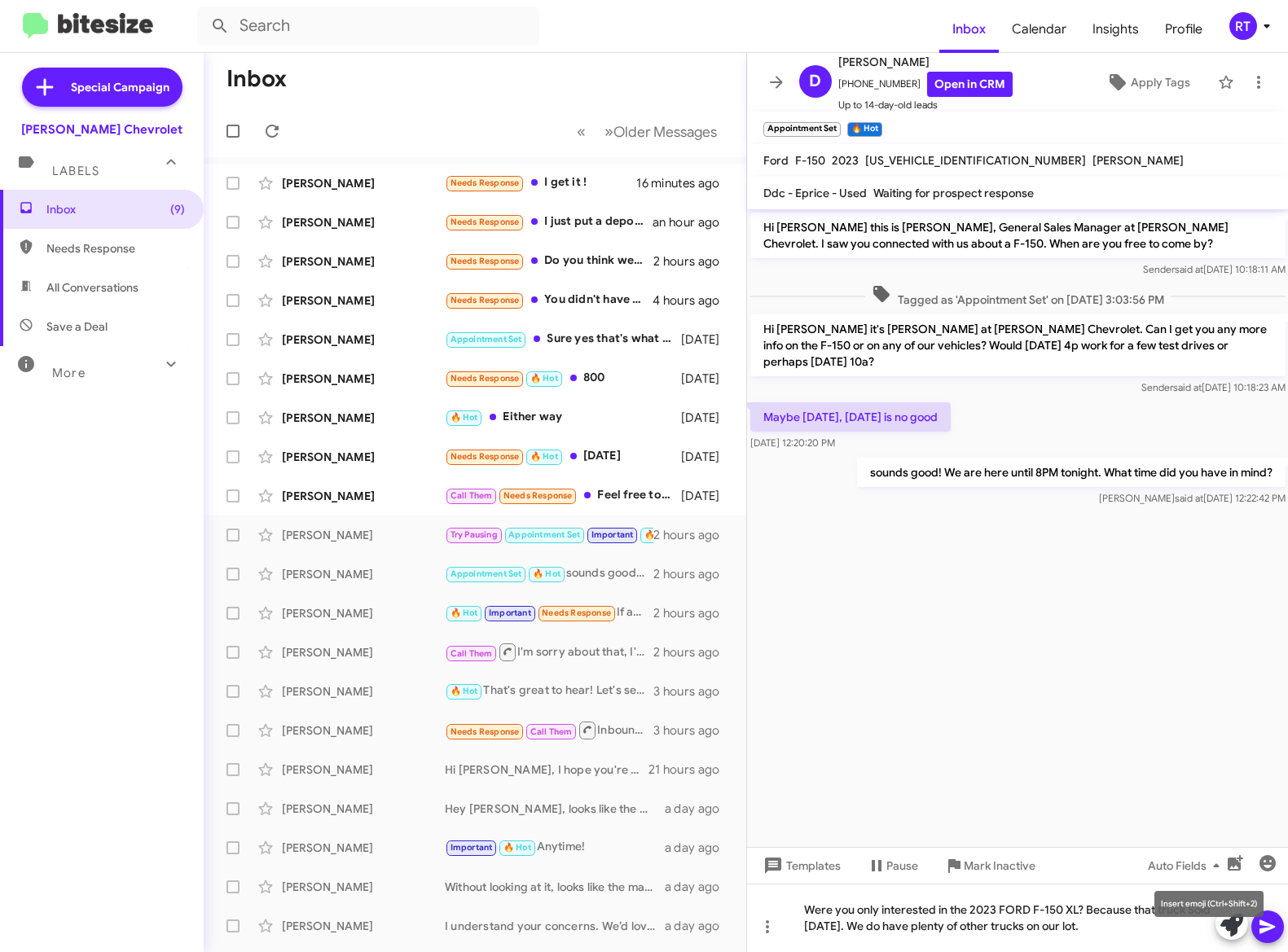
click at [1270, 925] on mat-tooltip-component "Insert emoji (Ctrl+Shift+2)" at bounding box center [1209, 905] width 132 height 49
click at [1268, 927] on icon at bounding box center [1267, 927] width 16 height 14
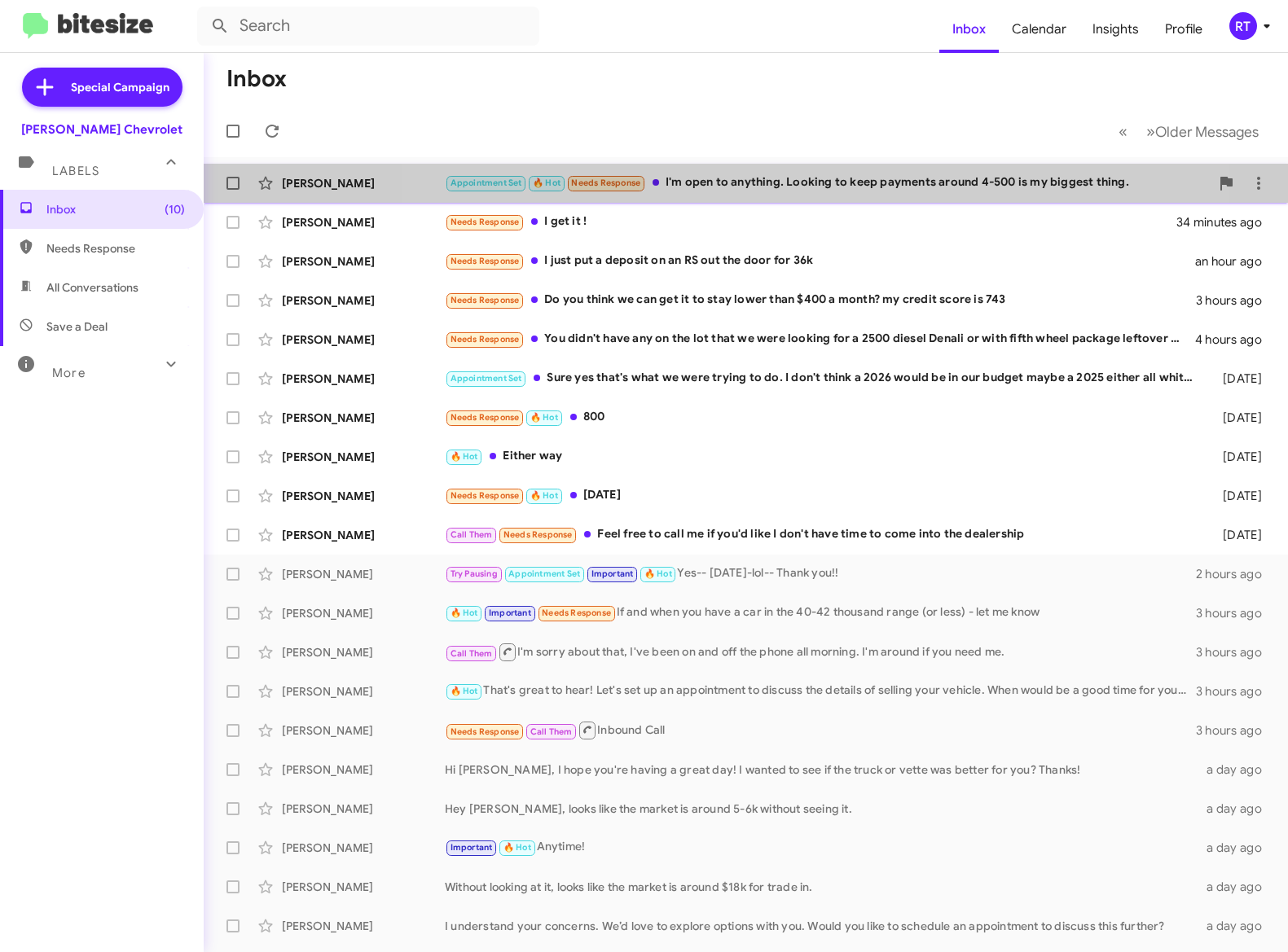
click at [741, 187] on div "Appointment Set 🔥 Hot Needs Response I'm open to anything. Looking to keep paym…" at bounding box center [827, 182] width 765 height 18
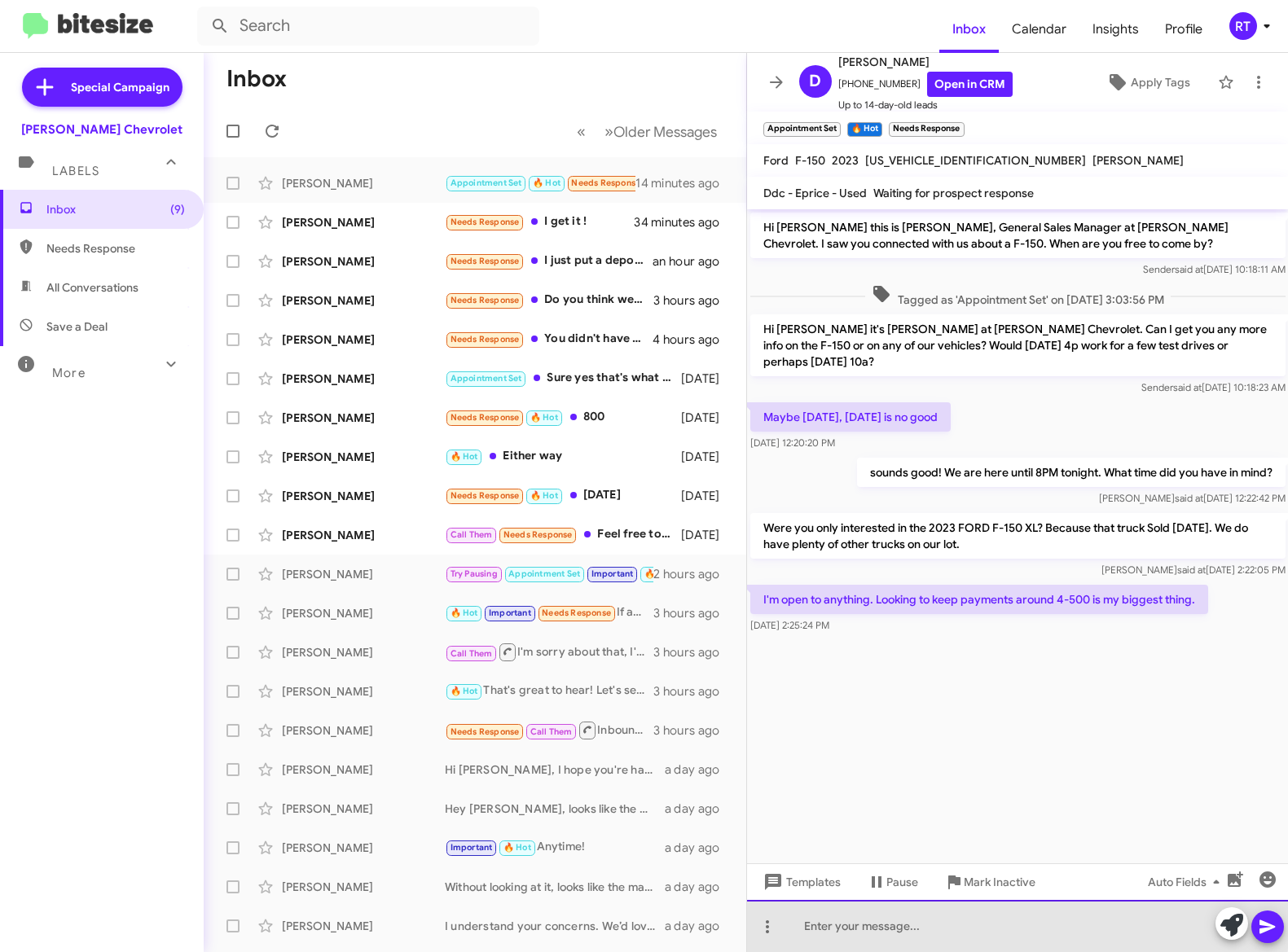
click at [807, 922] on div at bounding box center [1018, 926] width 542 height 52
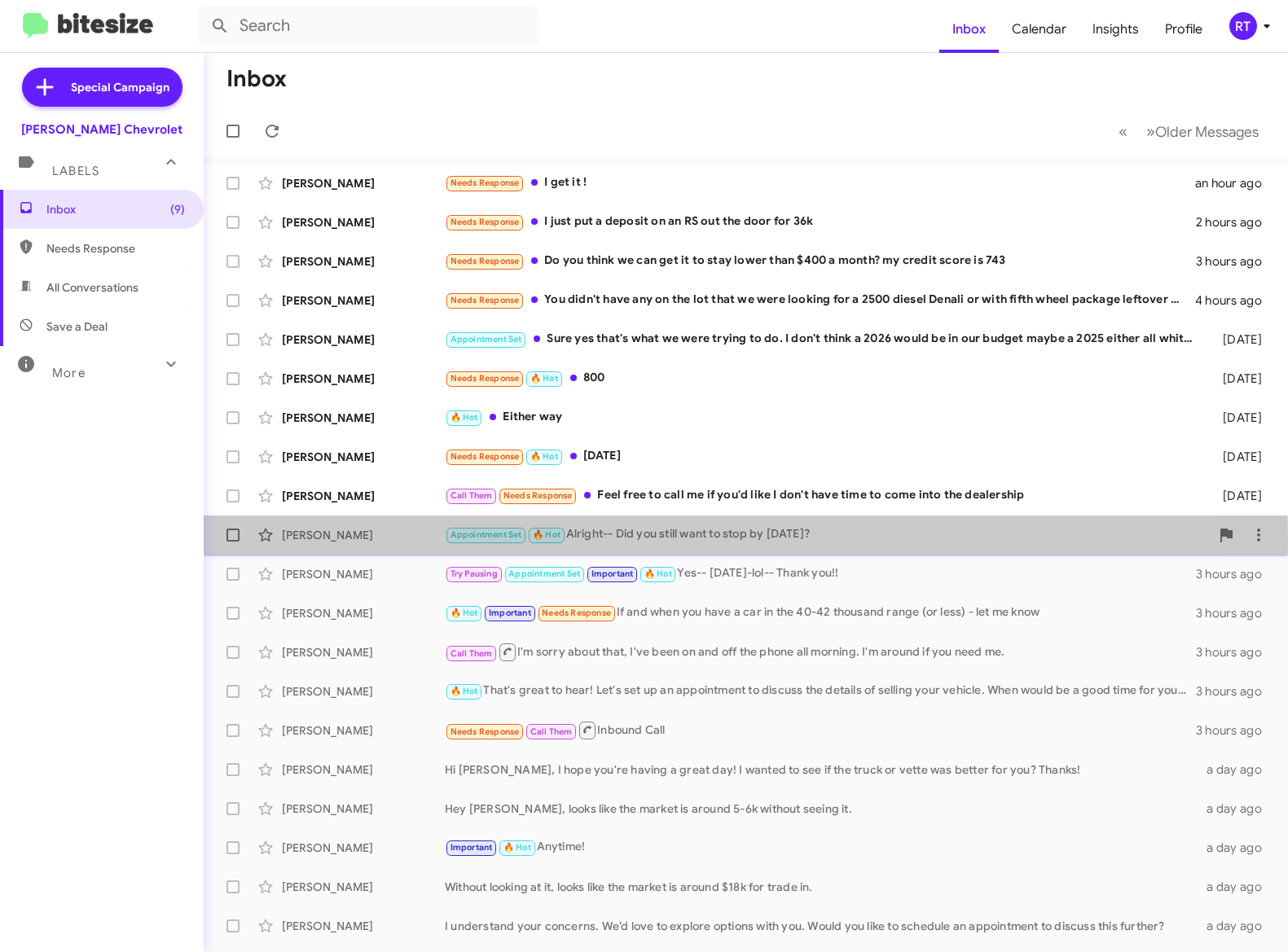
click at [321, 542] on div "[PERSON_NAME]" at bounding box center [363, 534] width 163 height 17
